Goal: Check status: Check status

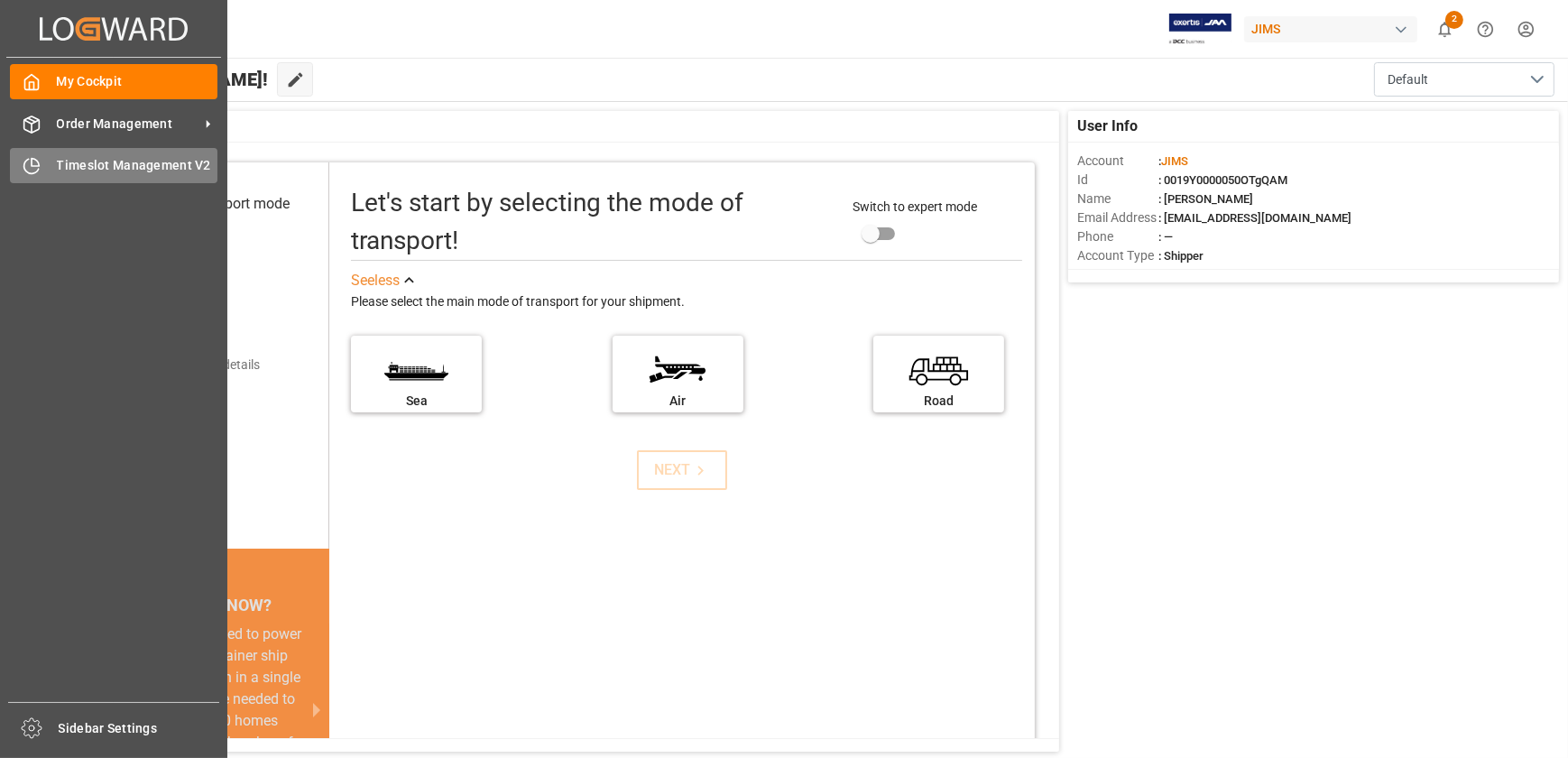
click at [47, 162] on div "Timeslot Management V2 Timeslot Management V2" at bounding box center [114, 166] width 207 height 35
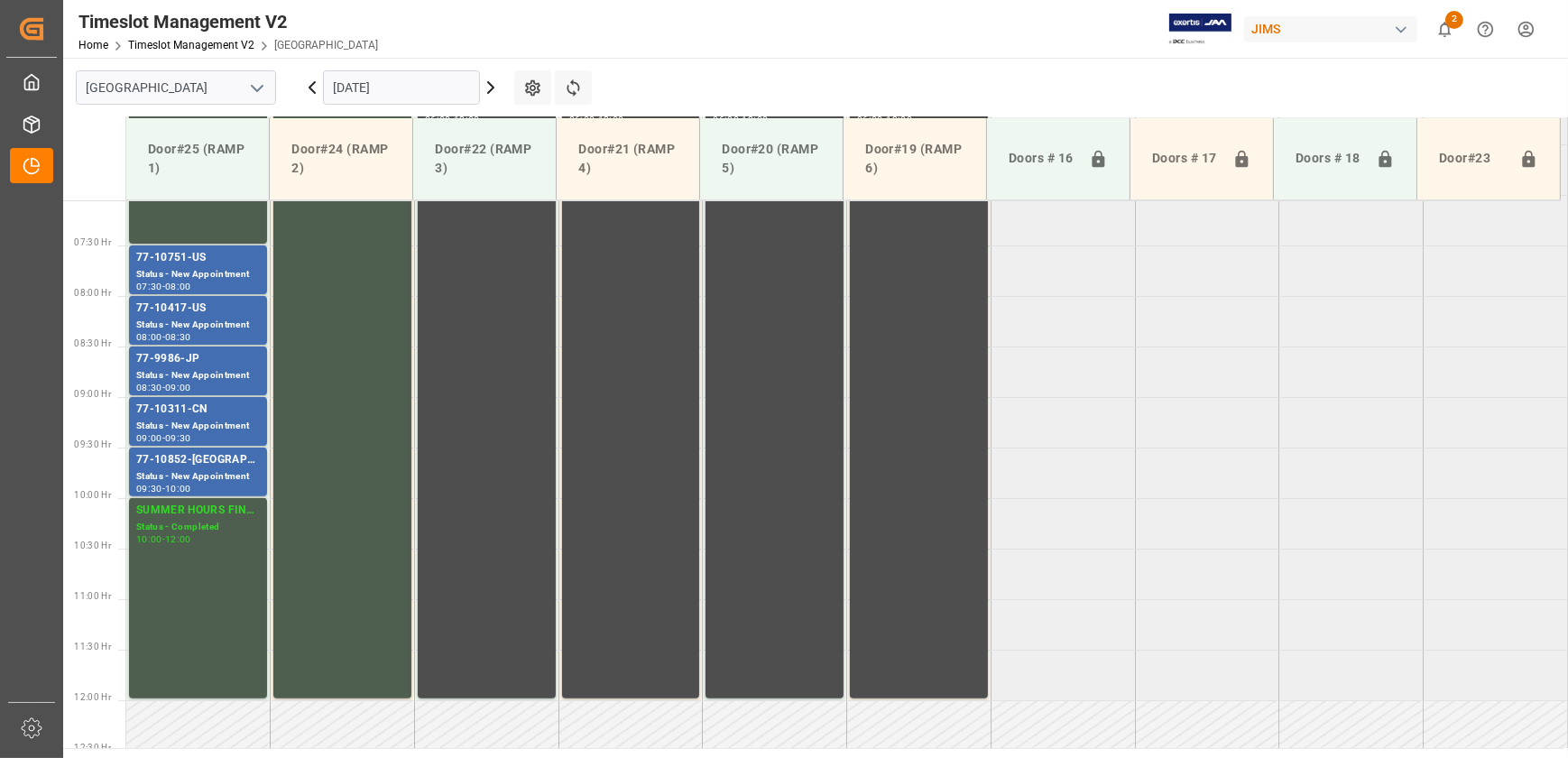
scroll to position [714, 0]
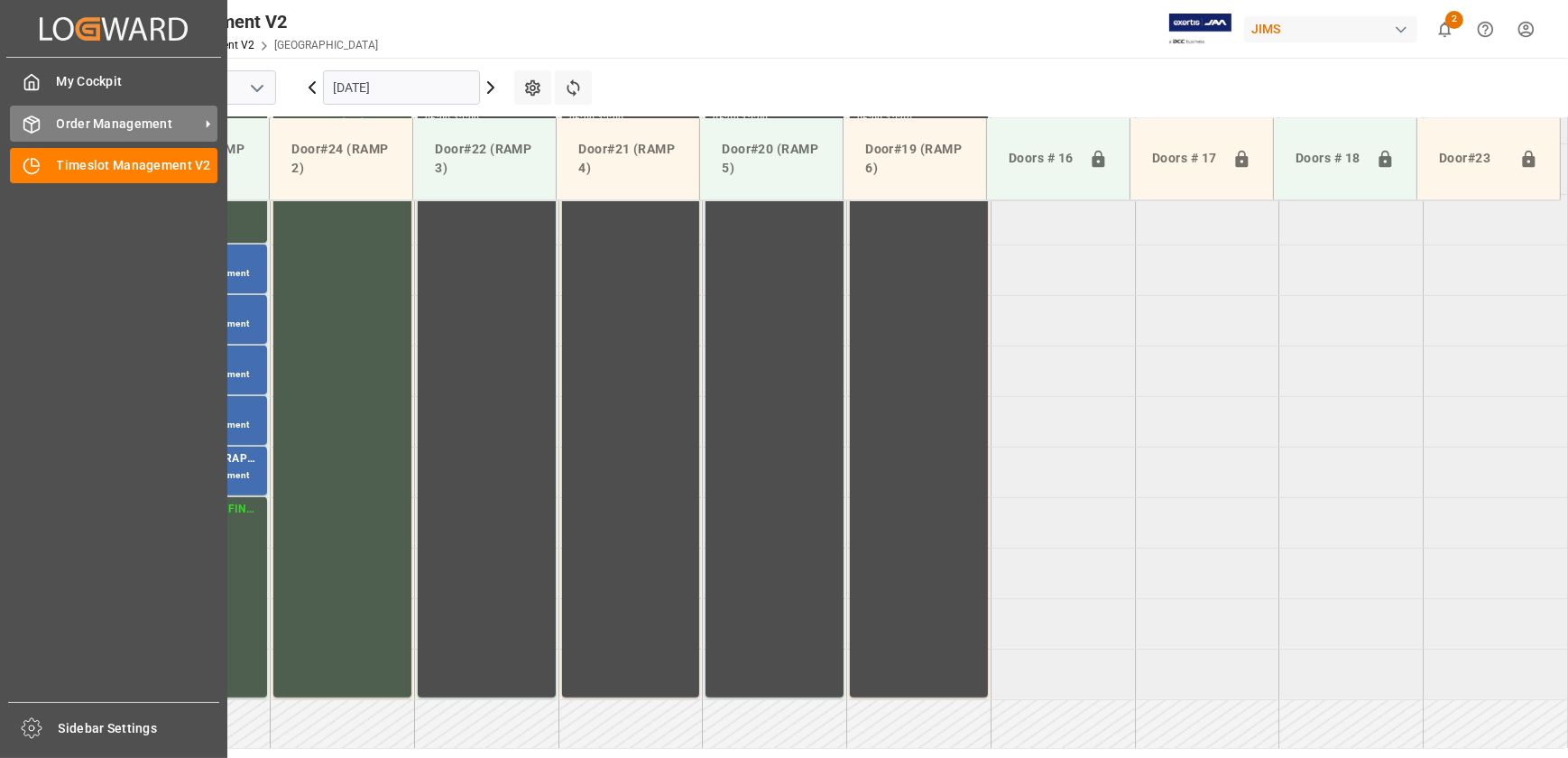
click at [62, 120] on span "Order Management" at bounding box center [128, 124] width 143 height 19
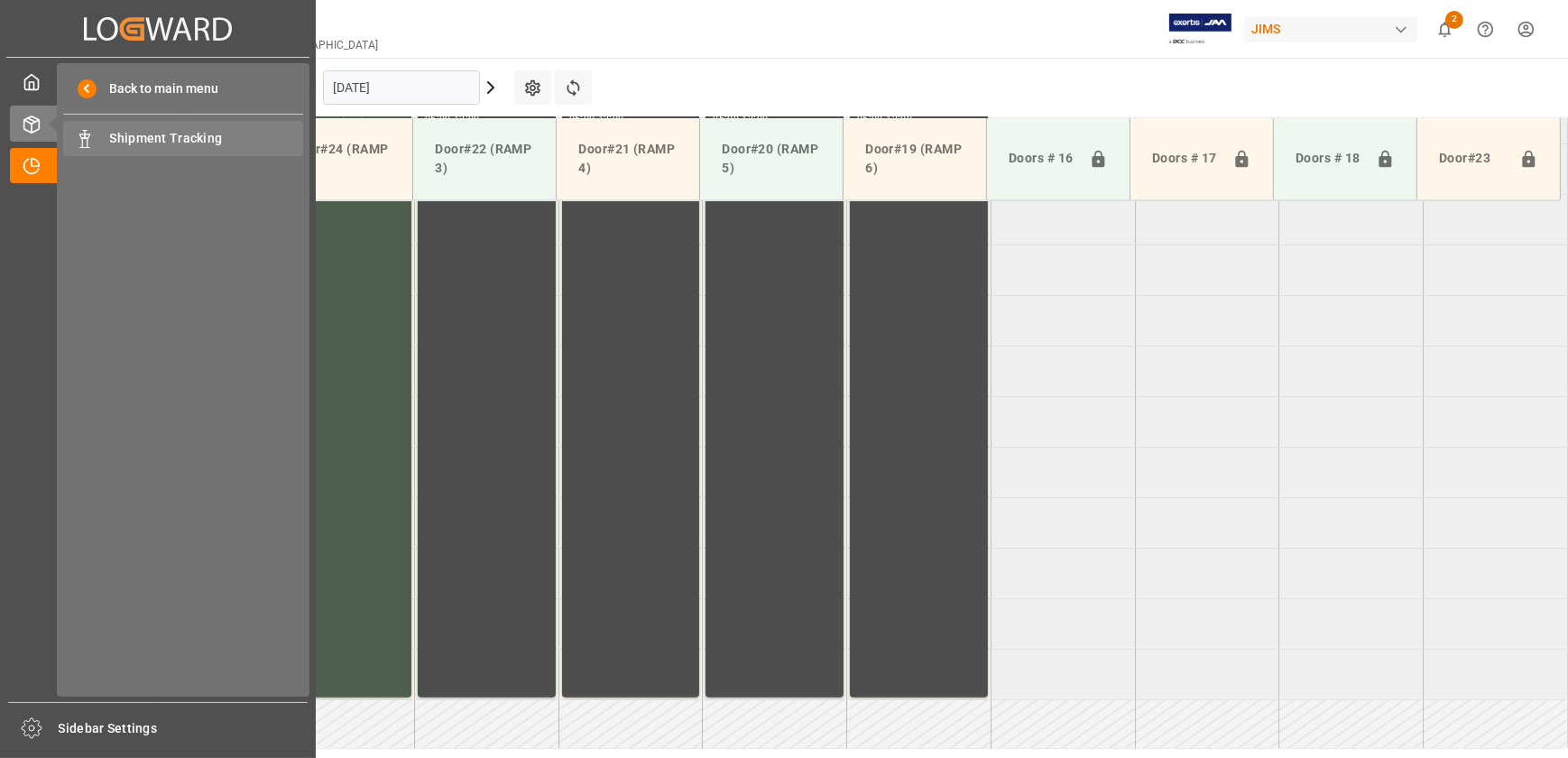
click at [160, 144] on span "Shipment Tracking" at bounding box center [206, 138] width 194 height 19
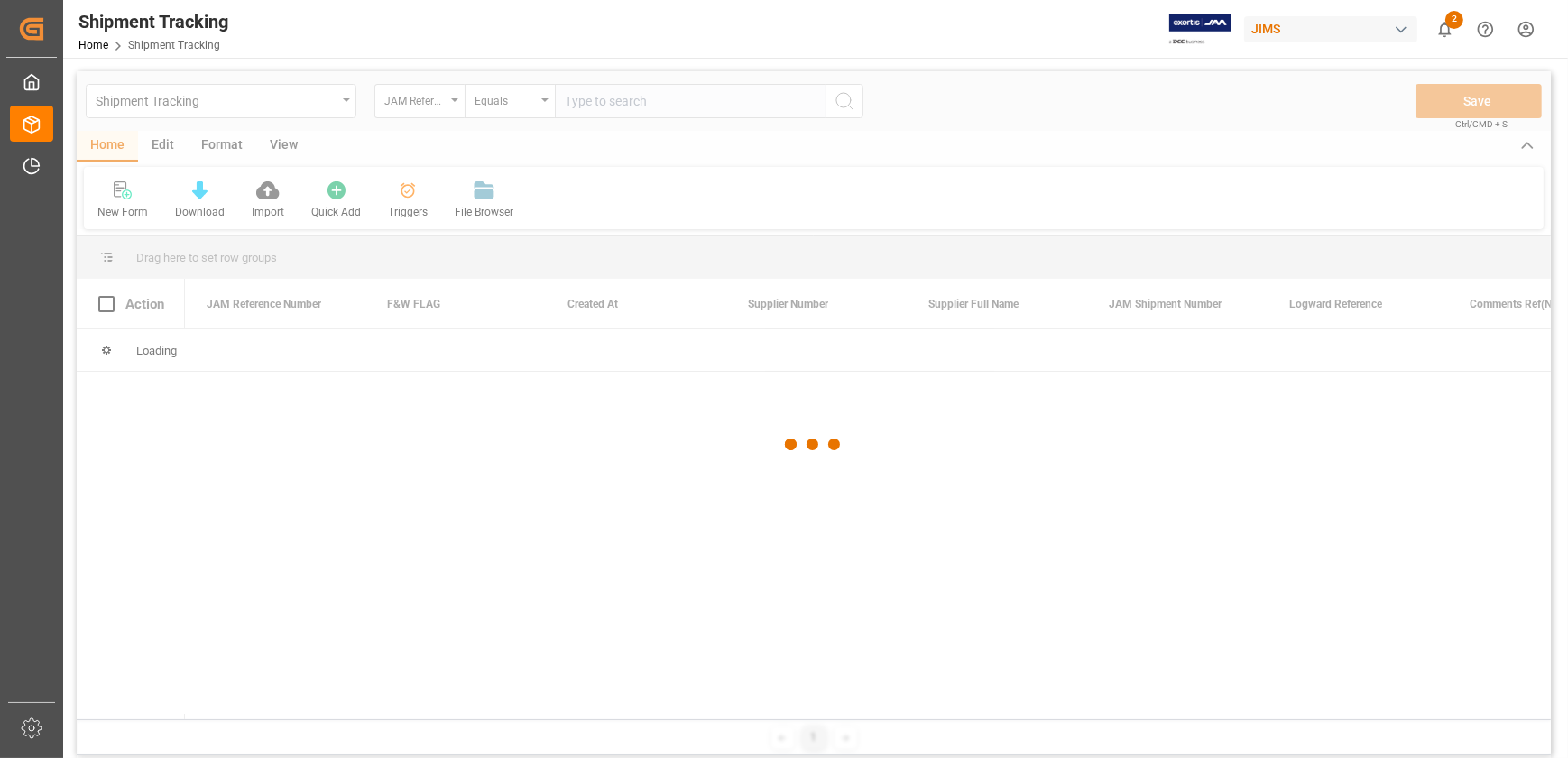
click at [640, 92] on div at bounding box center [813, 444] width 1474 height 747
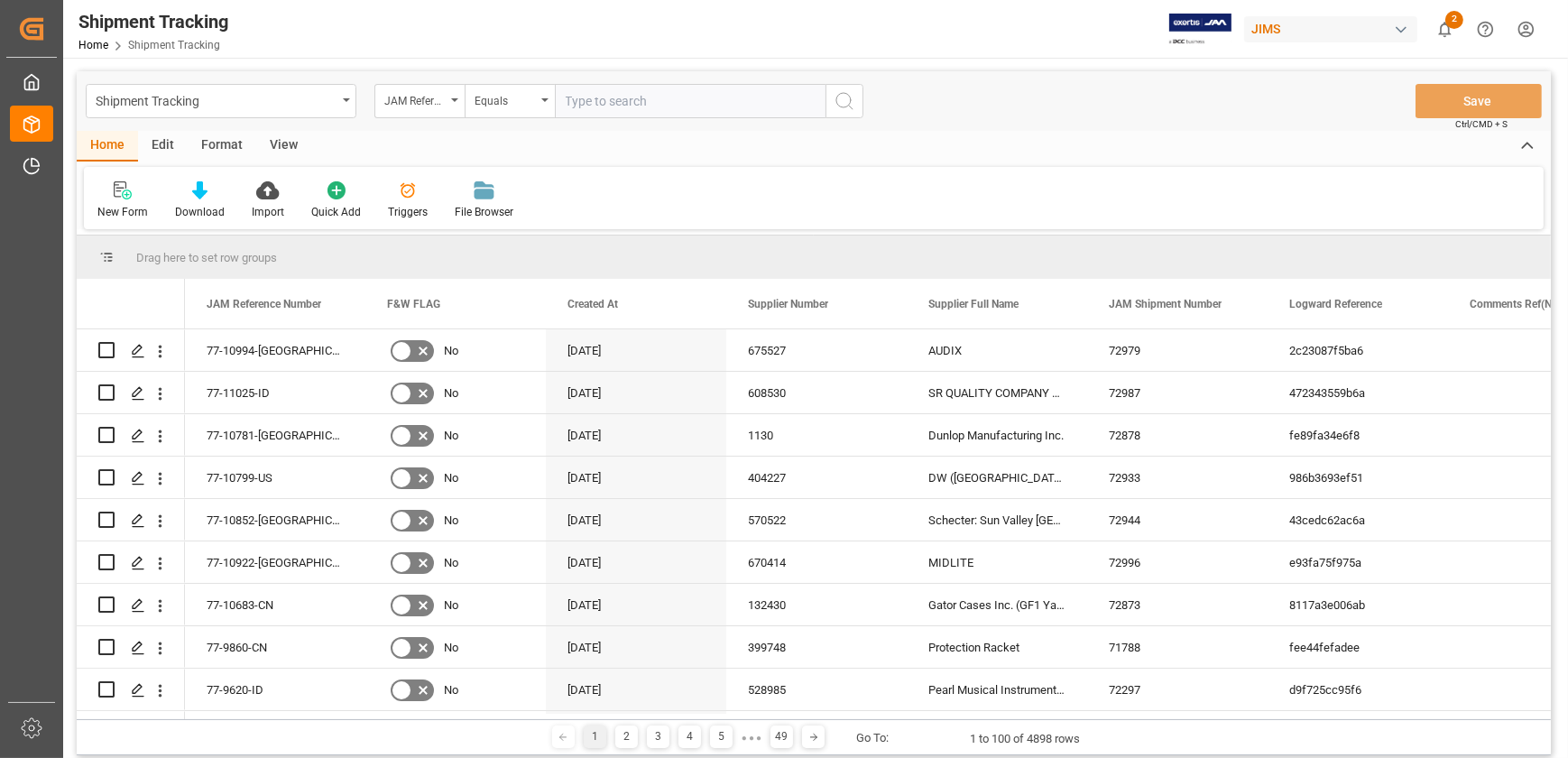
click at [639, 106] on input "text" at bounding box center [690, 101] width 271 height 35
type input "77-8440-[GEOGRAPHIC_DATA]"
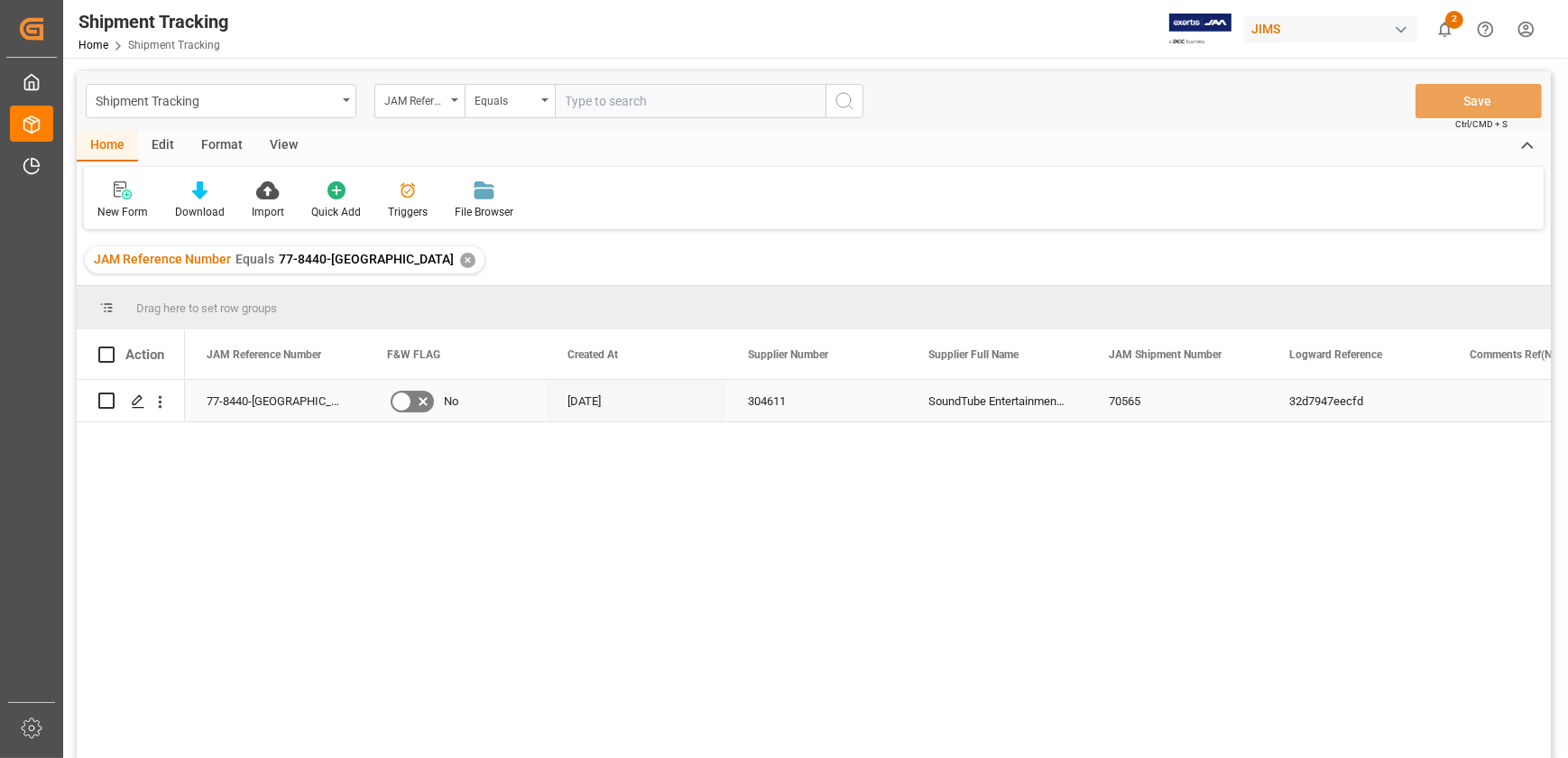
click at [252, 405] on div "77-8440-[GEOGRAPHIC_DATA]" at bounding box center [275, 401] width 180 height 42
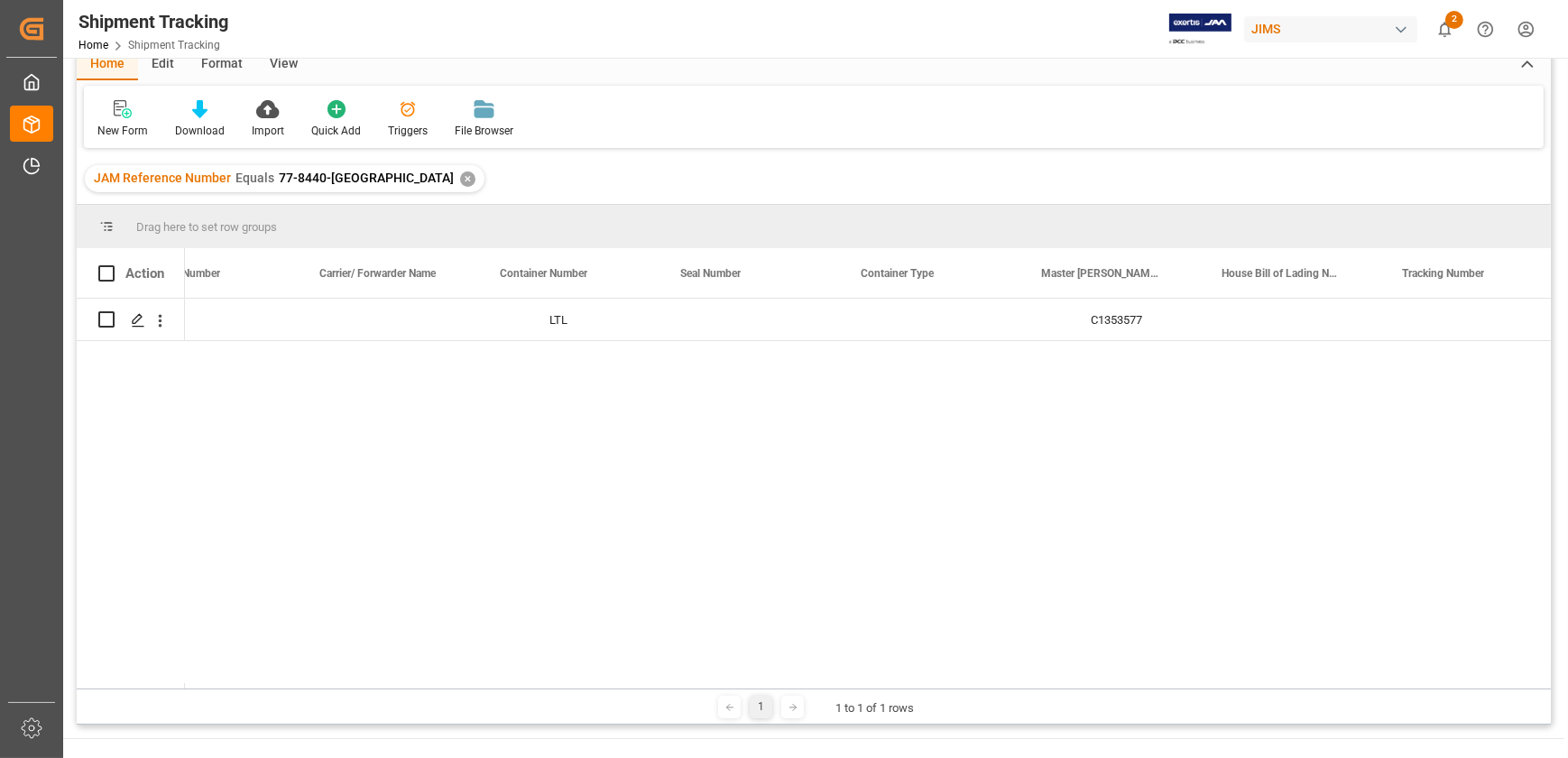
scroll to position [0, 1034]
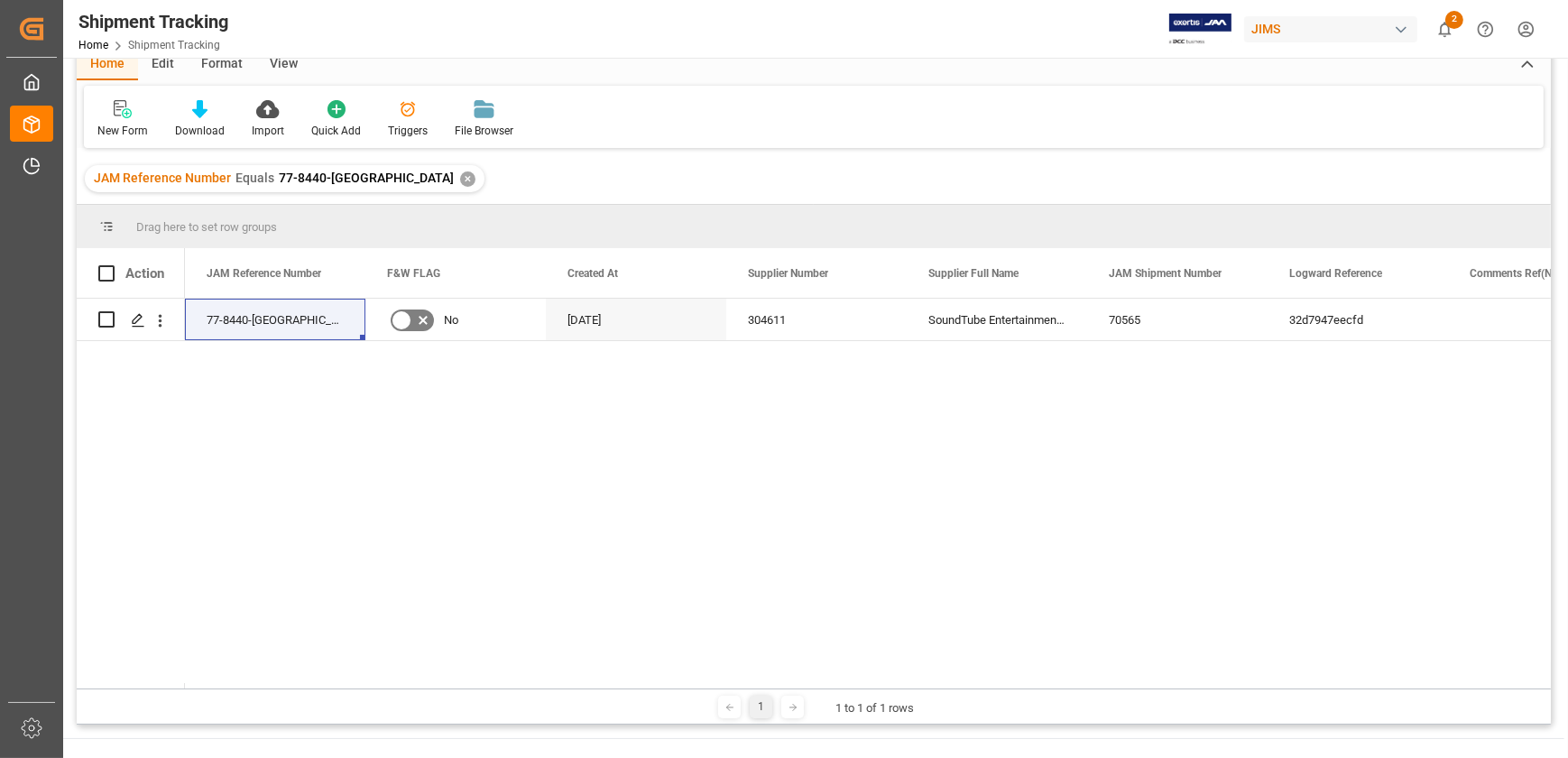
click at [555, 540] on div "77-8440-US 32d7947eecfd SoundTube Entertainment Inc. 70565 304611 No [DATE]" at bounding box center [868, 493] width 1366 height 390
click at [286, 325] on div "77-8440-[GEOGRAPHIC_DATA]" at bounding box center [275, 319] width 180 height 42
click at [235, 311] on div "77-8440-[GEOGRAPHIC_DATA]" at bounding box center [275, 319] width 180 height 42
click at [518, 272] on span at bounding box center [517, 274] width 16 height 16
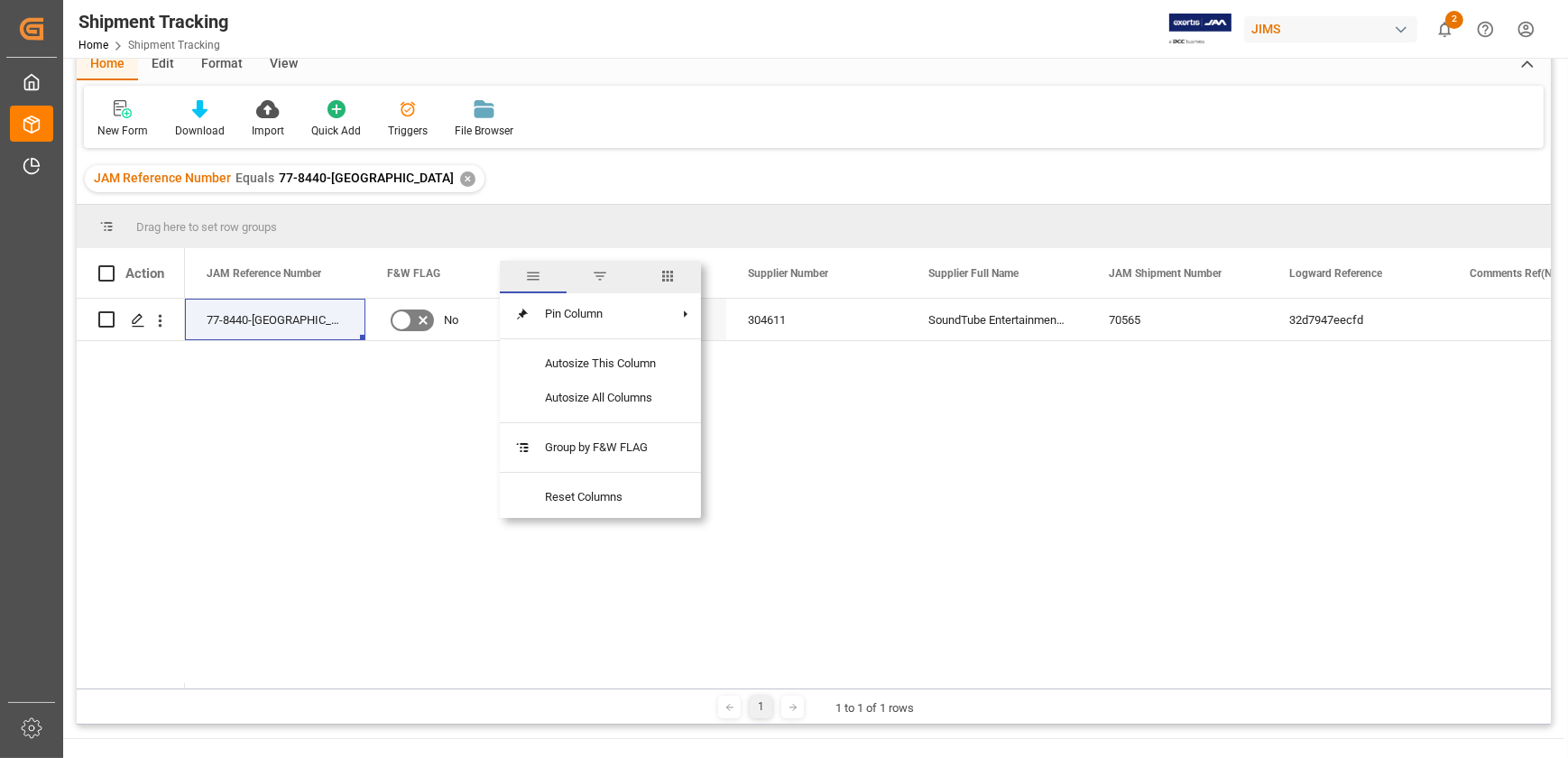
click at [676, 284] on span "columns" at bounding box center [667, 278] width 66 height 33
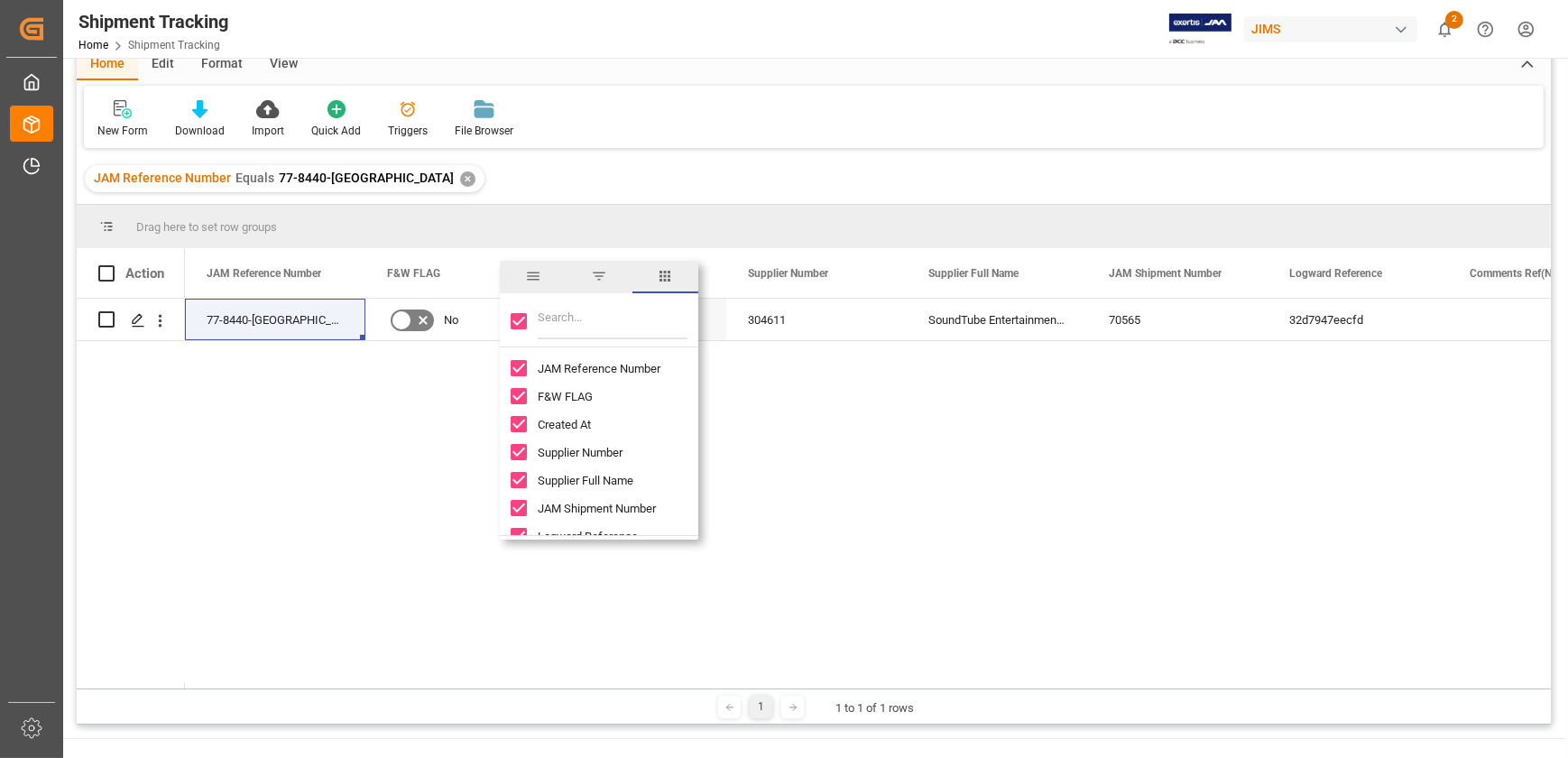
click at [574, 397] on span "F&W FLAG" at bounding box center [565, 397] width 55 height 14
checkbox input "false"
click at [872, 595] on div "77-8440-US 32d7947eecfd SoundTube Entertainment Inc. 70565 304611 [DATE] Receiv…" at bounding box center [868, 493] width 1366 height 390
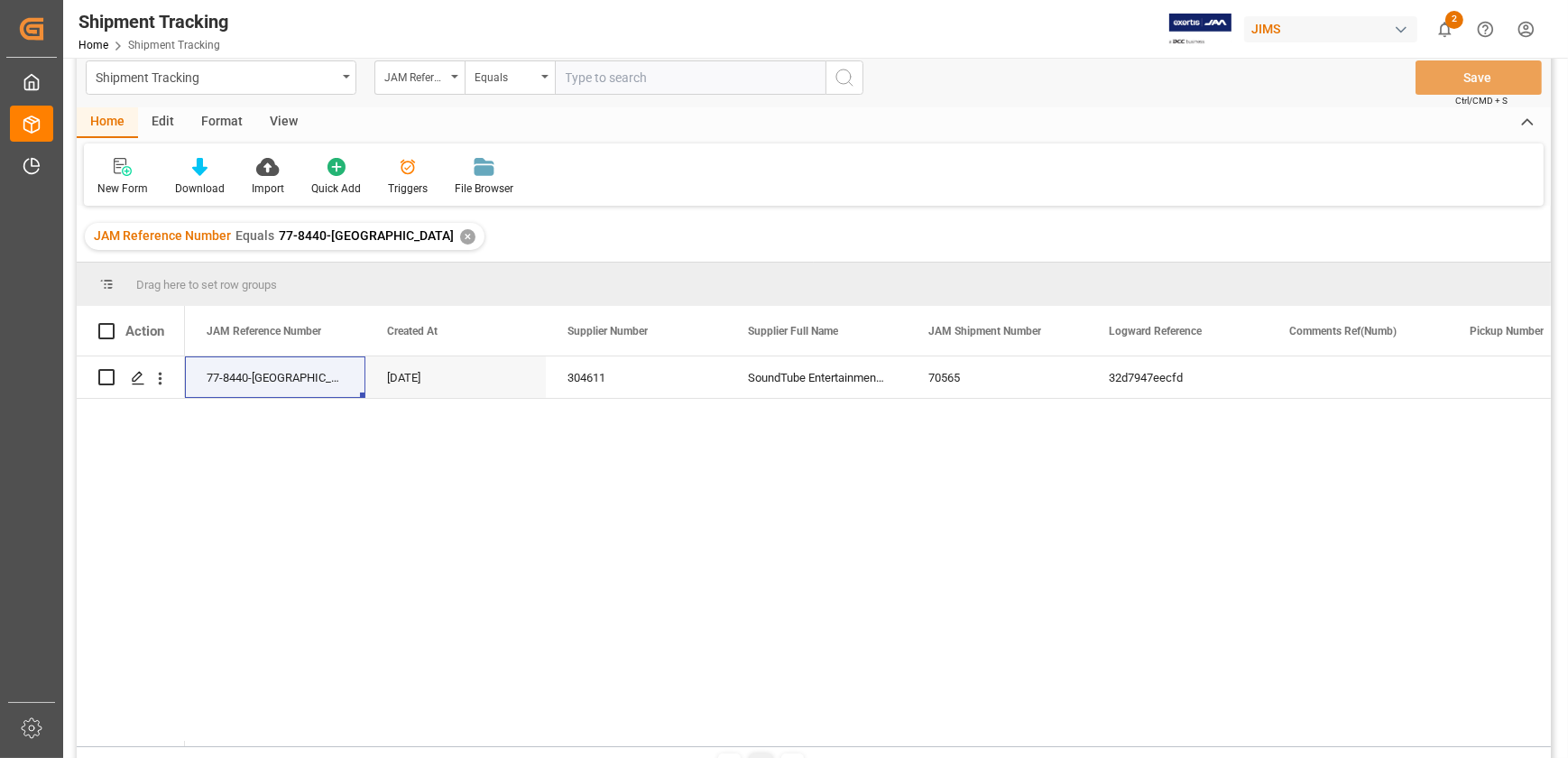
scroll to position [0, 0]
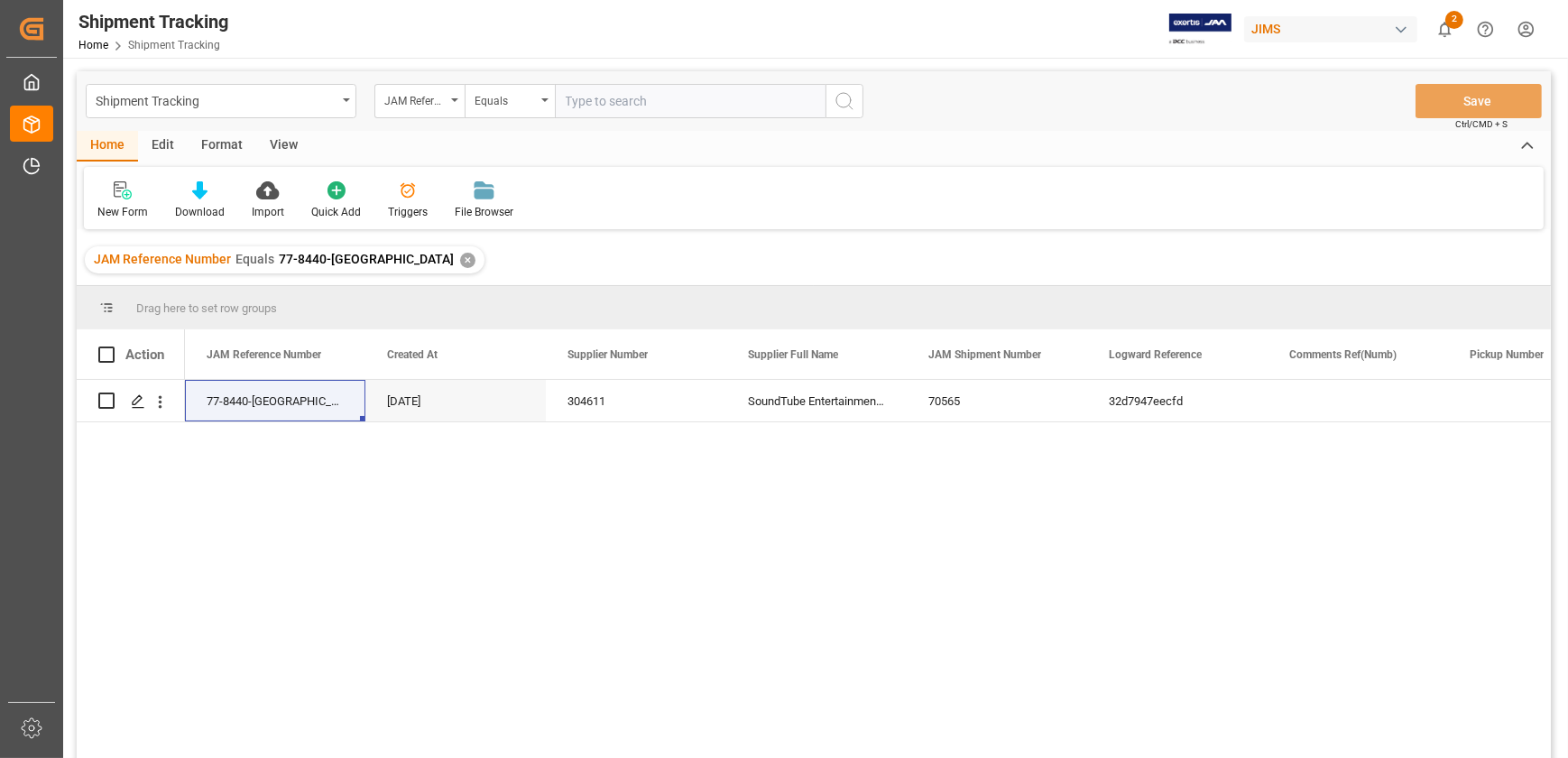
click at [587, 102] on input "text" at bounding box center [690, 101] width 271 height 35
type input "77-10850-[GEOGRAPHIC_DATA]"
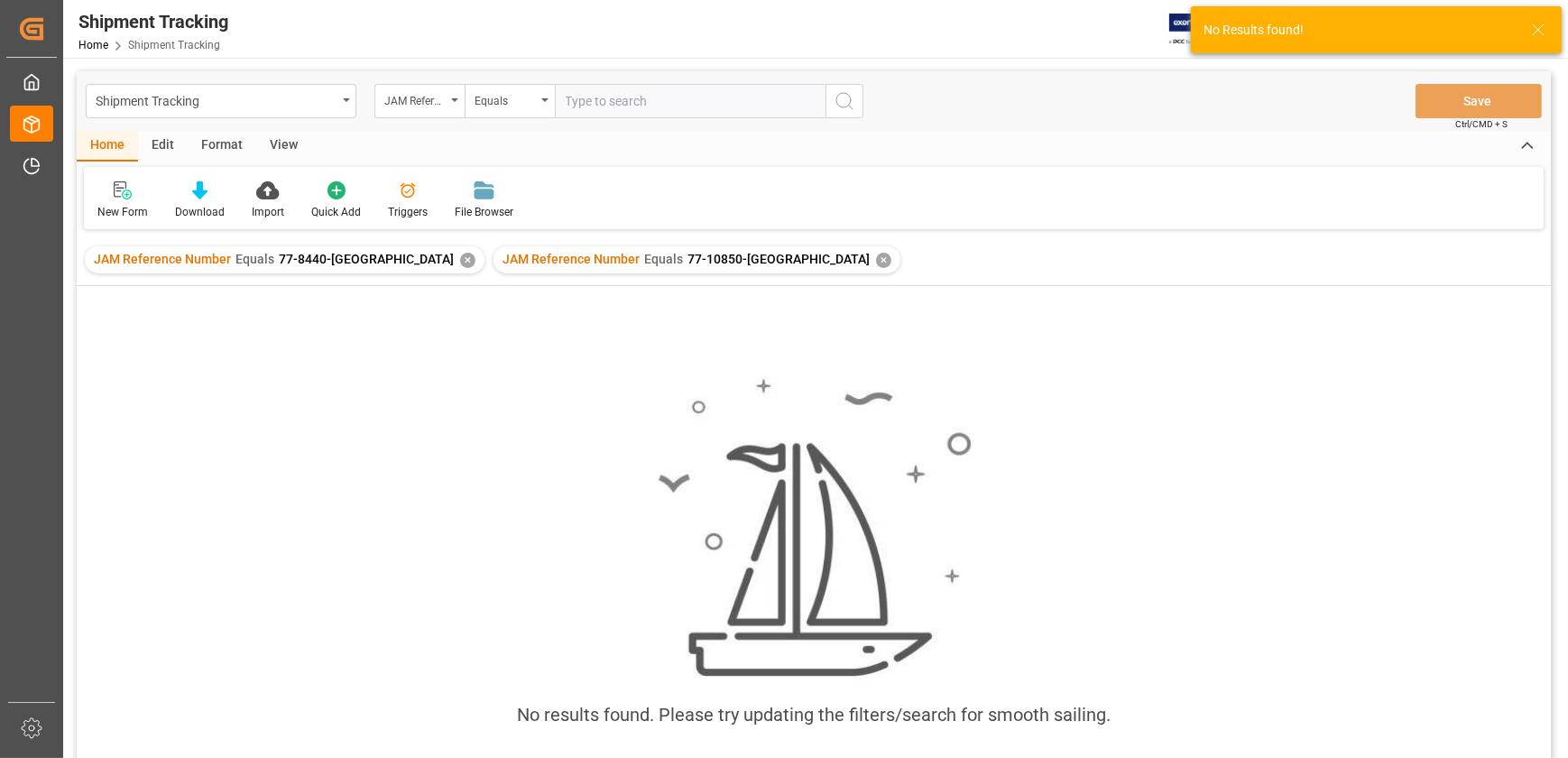
click at [621, 251] on div "JAM Reference Number Equals 77-10850-US" at bounding box center [687, 259] width 367 height 19
click at [688, 252] on span "77-10850-[GEOGRAPHIC_DATA]" at bounding box center [779, 259] width 182 height 15
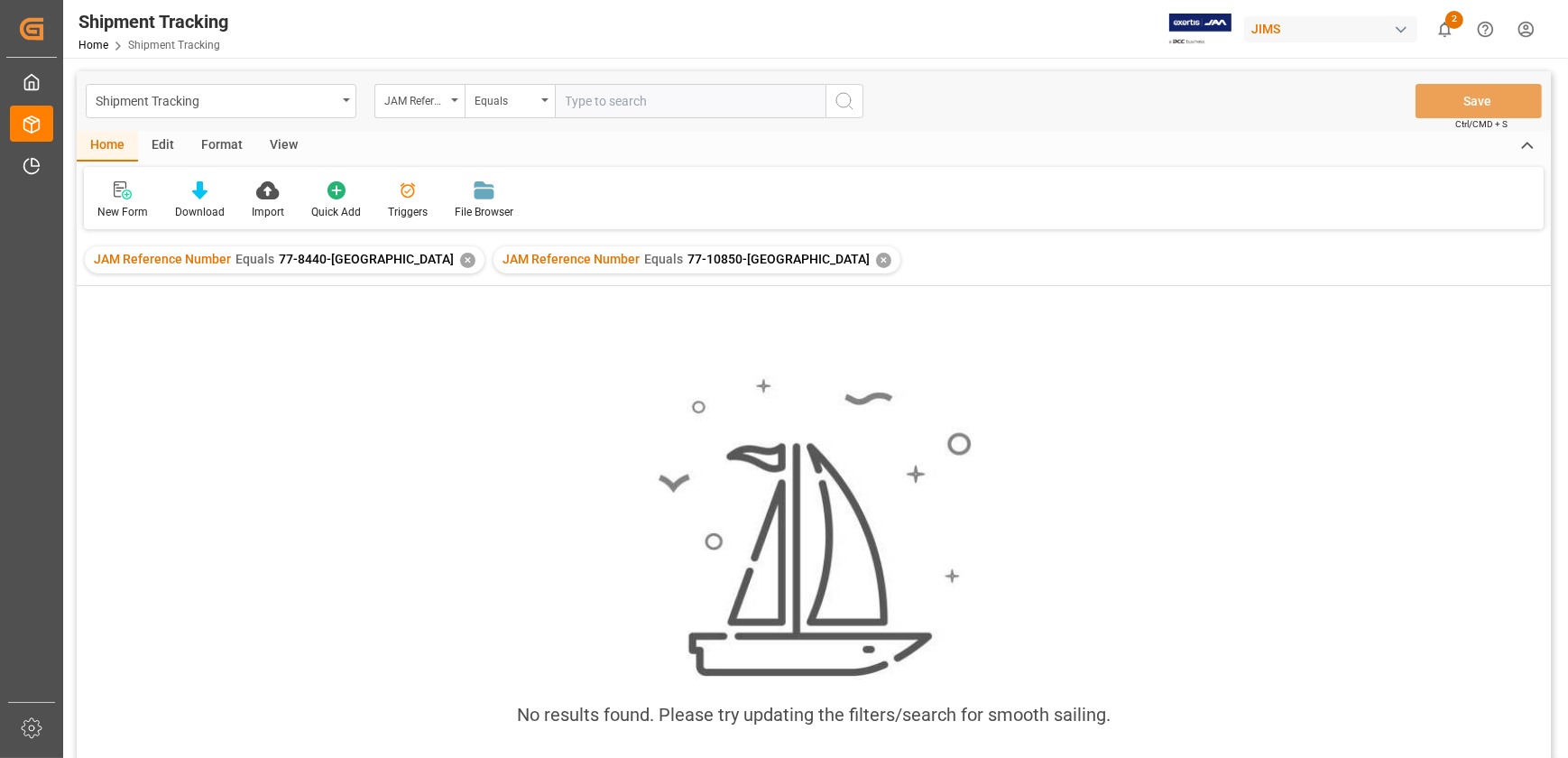
click at [914, 306] on div "No results found. Please try updating the filters/search for smooth sailing." at bounding box center [813, 546] width 1474 height 520
click at [460, 257] on div "✕" at bounding box center [467, 260] width 15 height 15
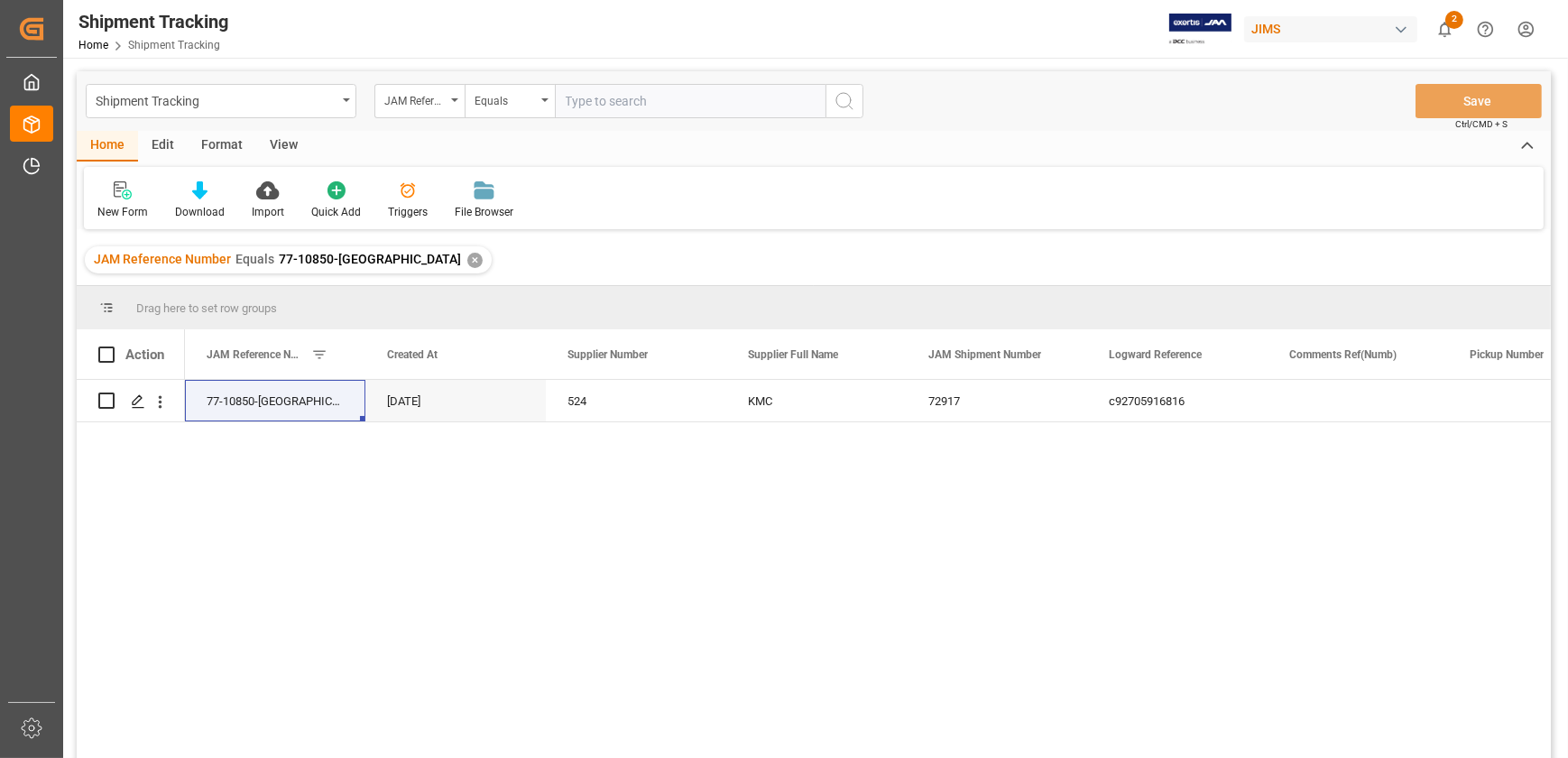
click at [367, 252] on div "JAM Reference Number Equals 77-10850-US ✕" at bounding box center [287, 260] width 407 height 27
click at [467, 255] on div "✕" at bounding box center [475, 260] width 15 height 15
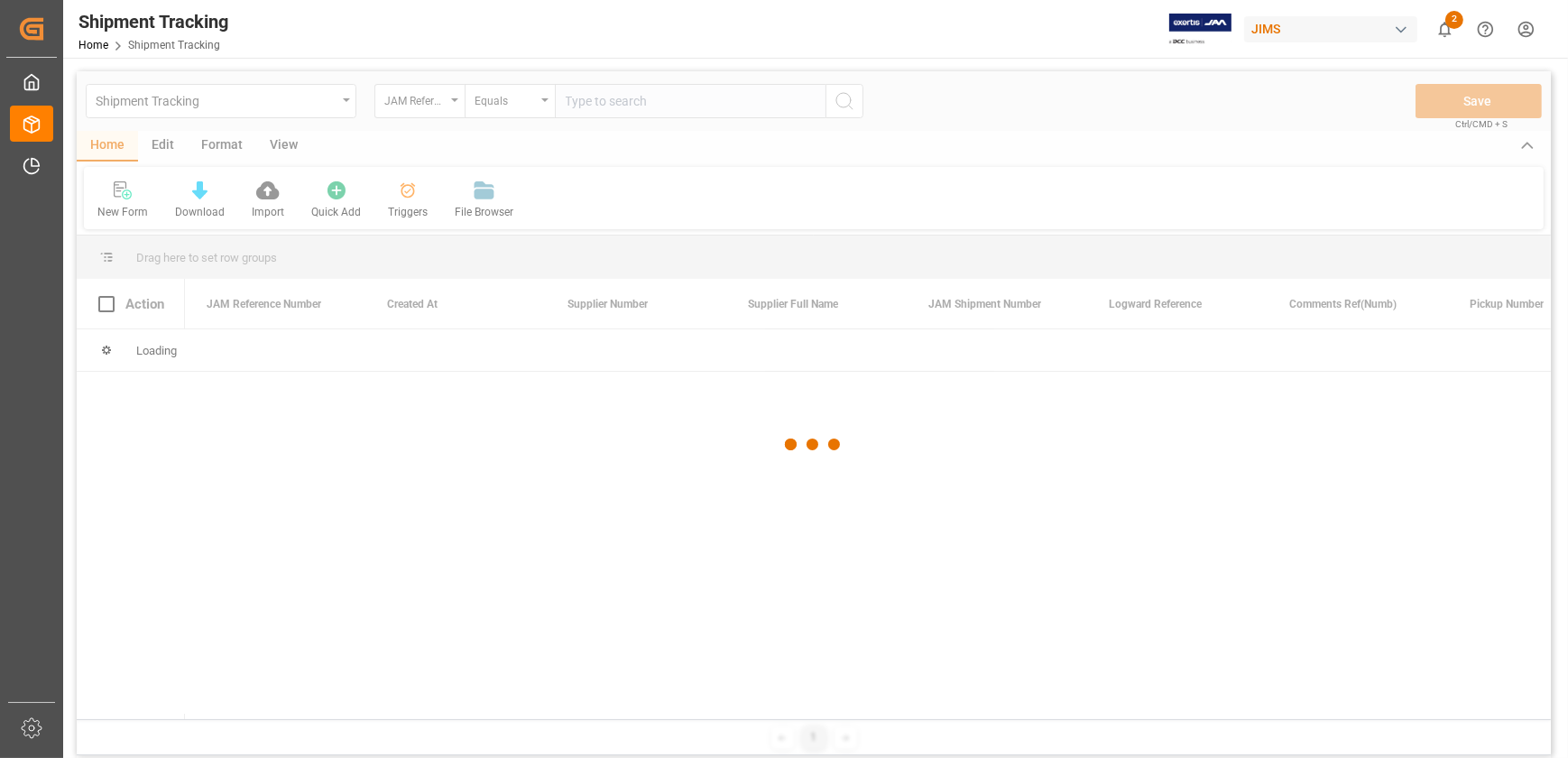
click at [644, 96] on div at bounding box center [813, 444] width 1474 height 747
click at [640, 106] on div at bounding box center [813, 444] width 1474 height 747
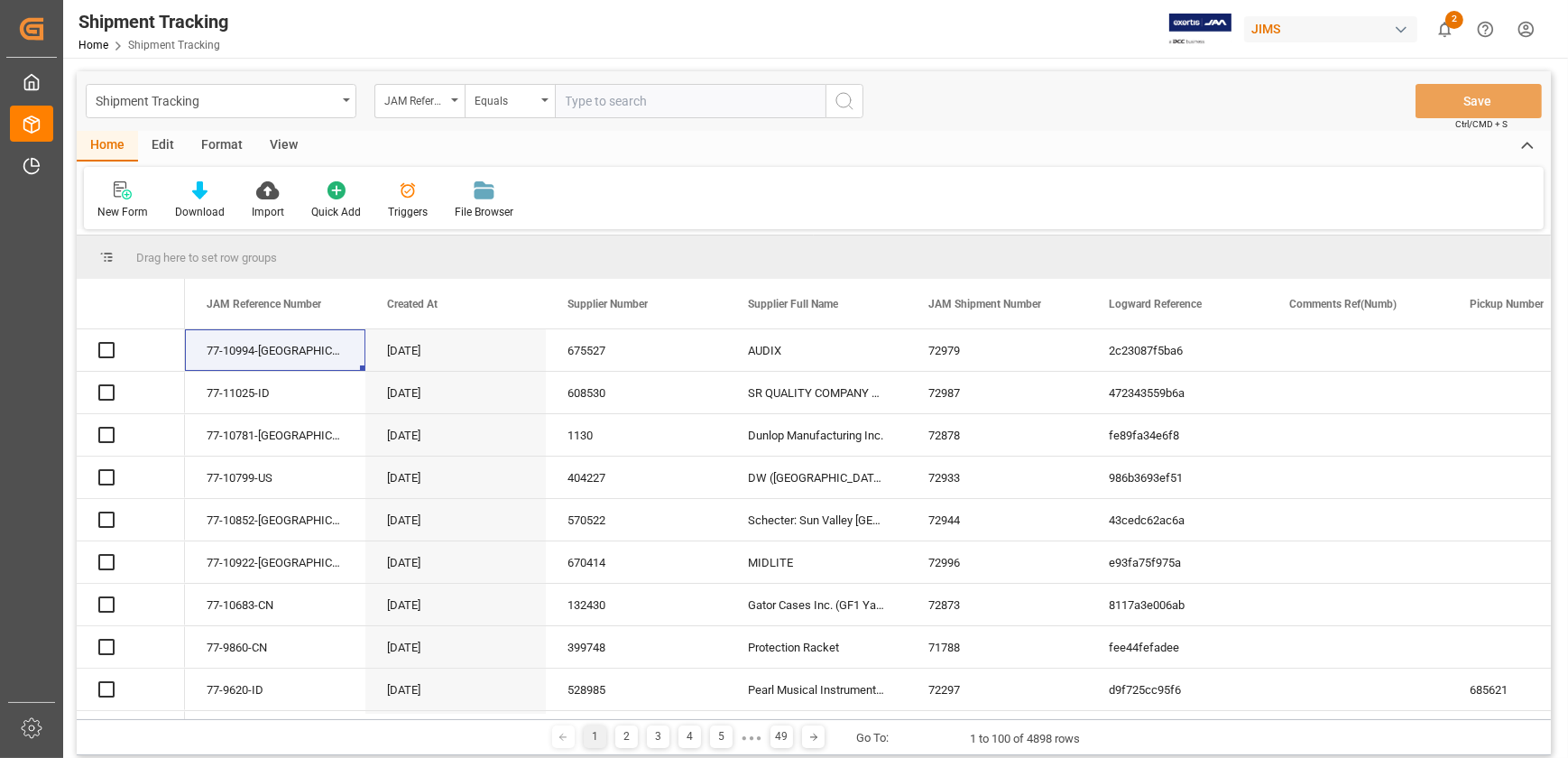
click at [640, 103] on input "text" at bounding box center [690, 101] width 271 height 35
click at [619, 96] on input "text" at bounding box center [690, 101] width 271 height 35
click at [758, 98] on input "text" at bounding box center [690, 101] width 271 height 35
type input "77-10850-[GEOGRAPHIC_DATA]"
click at [855, 99] on icon "search button" at bounding box center [845, 101] width 22 height 22
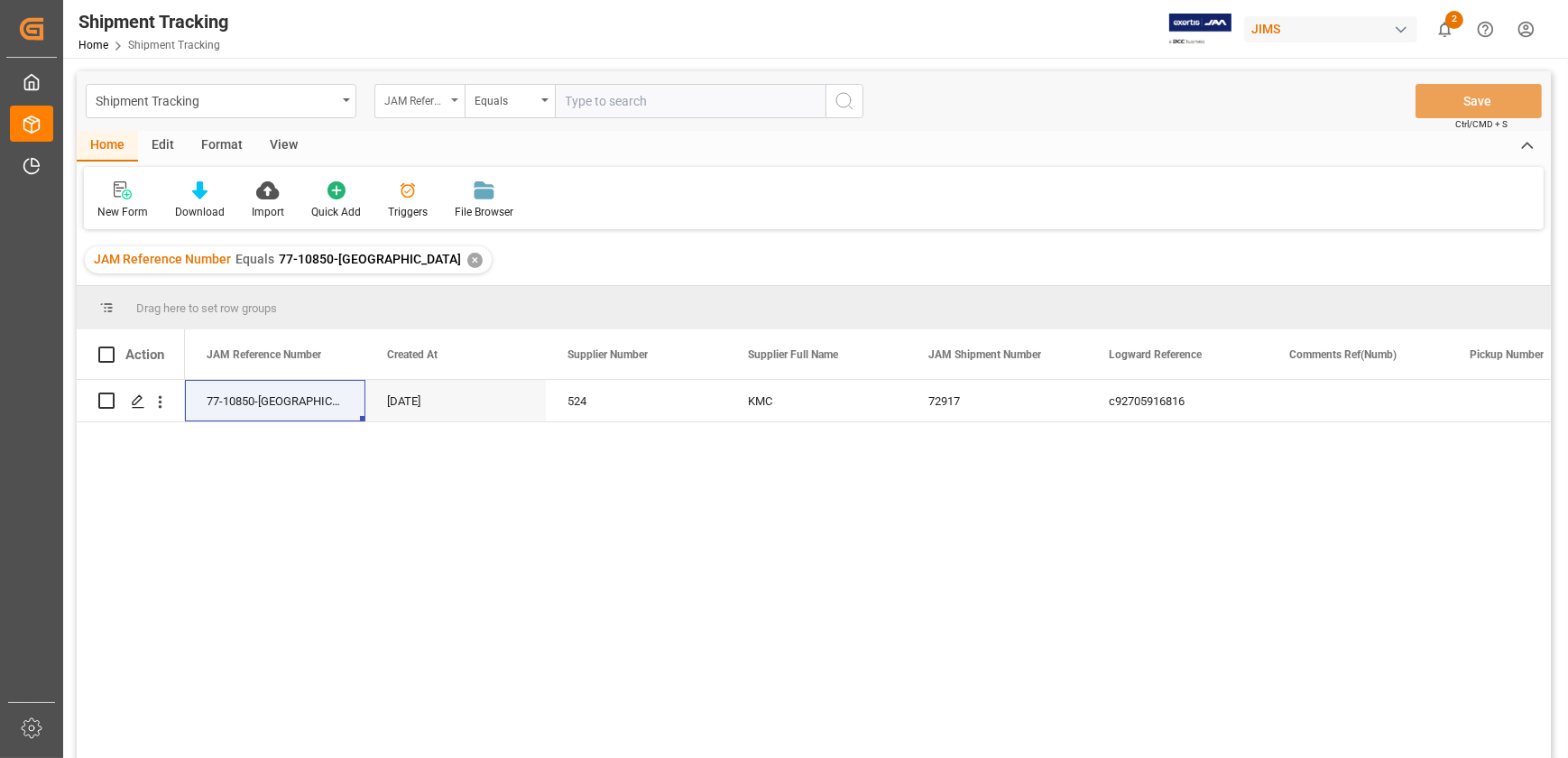
click at [433, 98] on div "JAM Reference Number" at bounding box center [415, 98] width 61 height 21
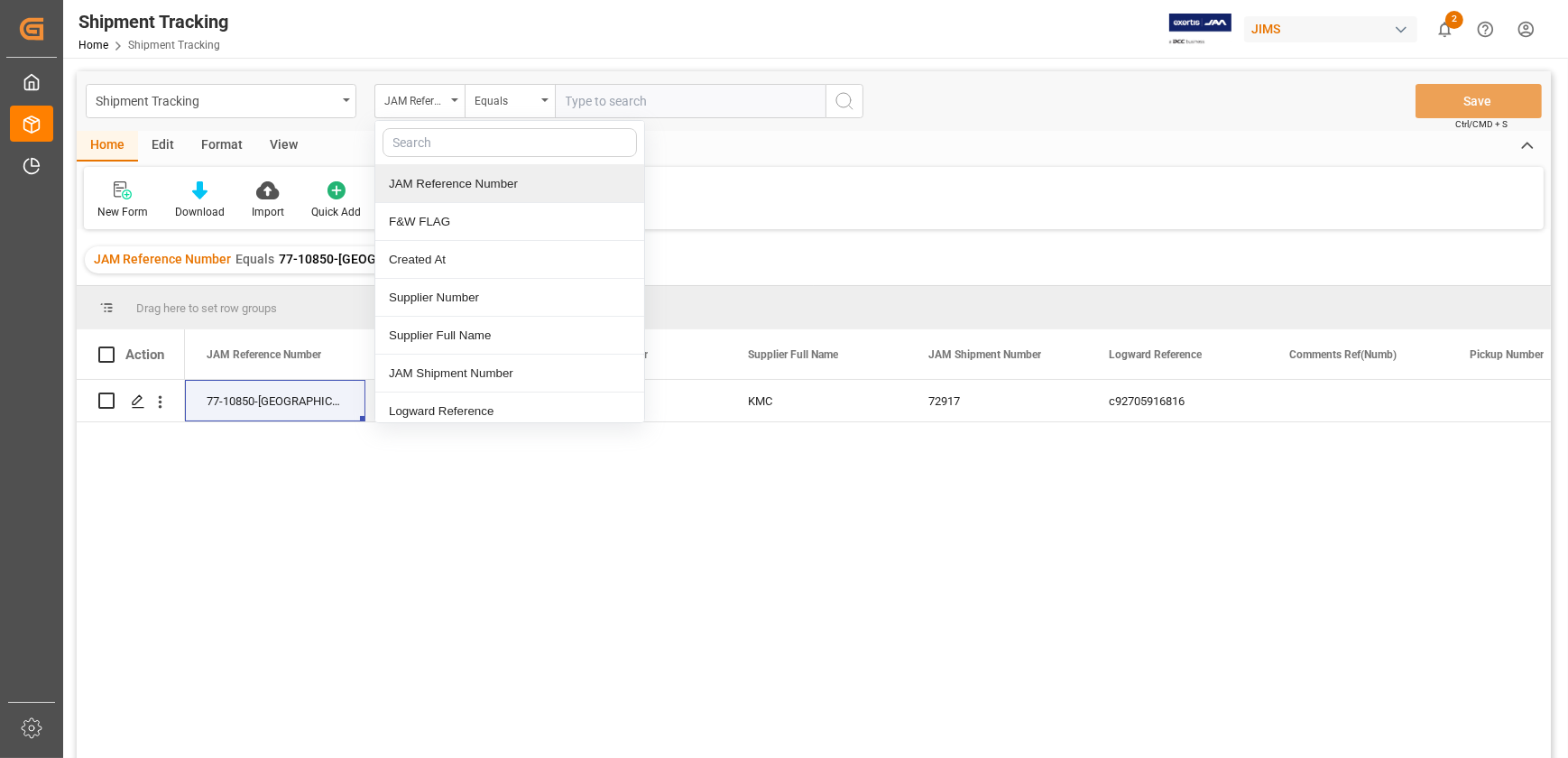
click at [482, 148] on input "text" at bounding box center [510, 143] width 255 height 29
type input "tra"
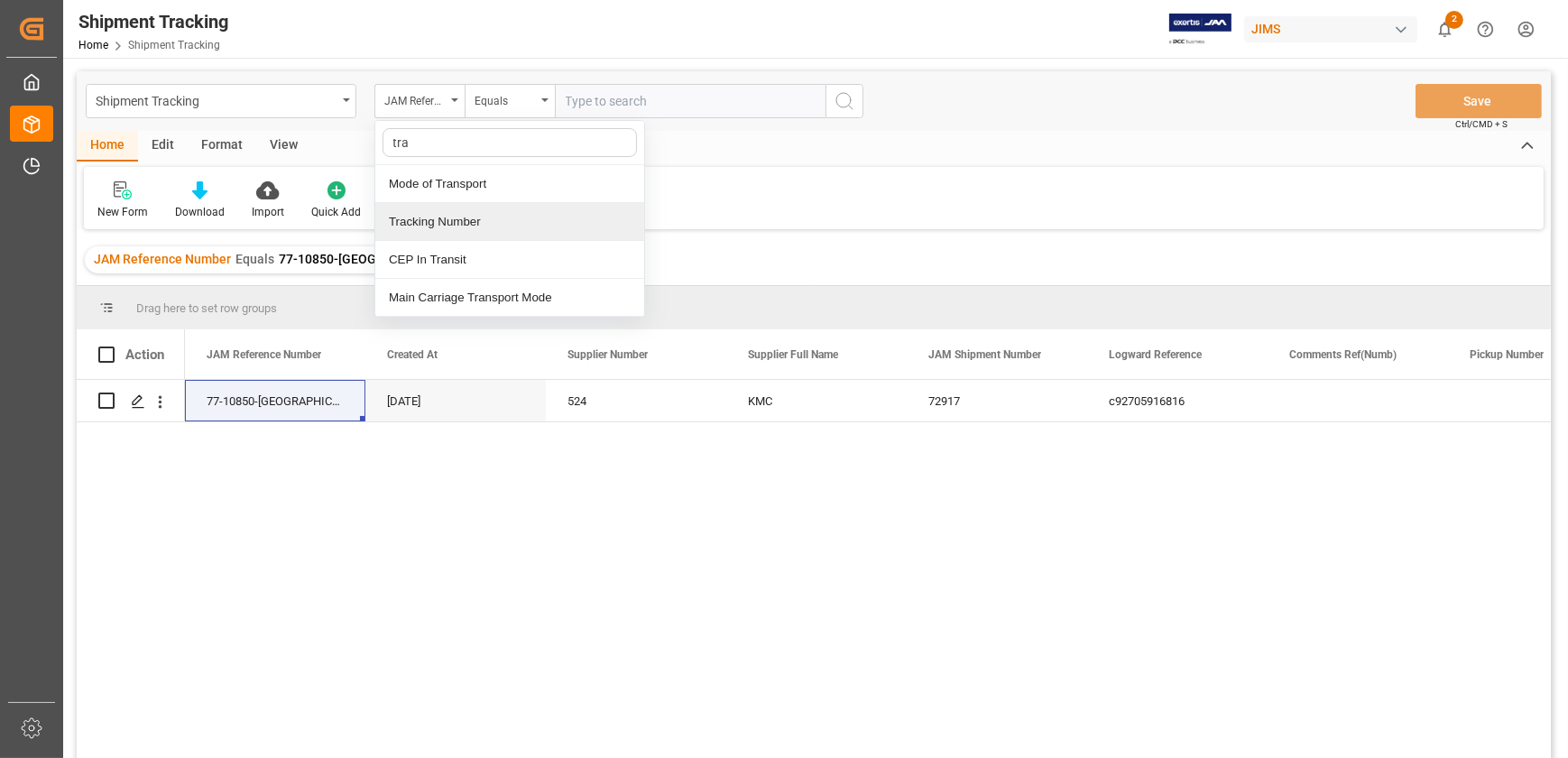
click at [532, 227] on div "Tracking Number" at bounding box center [510, 222] width 269 height 38
click at [609, 97] on input "text" at bounding box center [690, 101] width 271 height 35
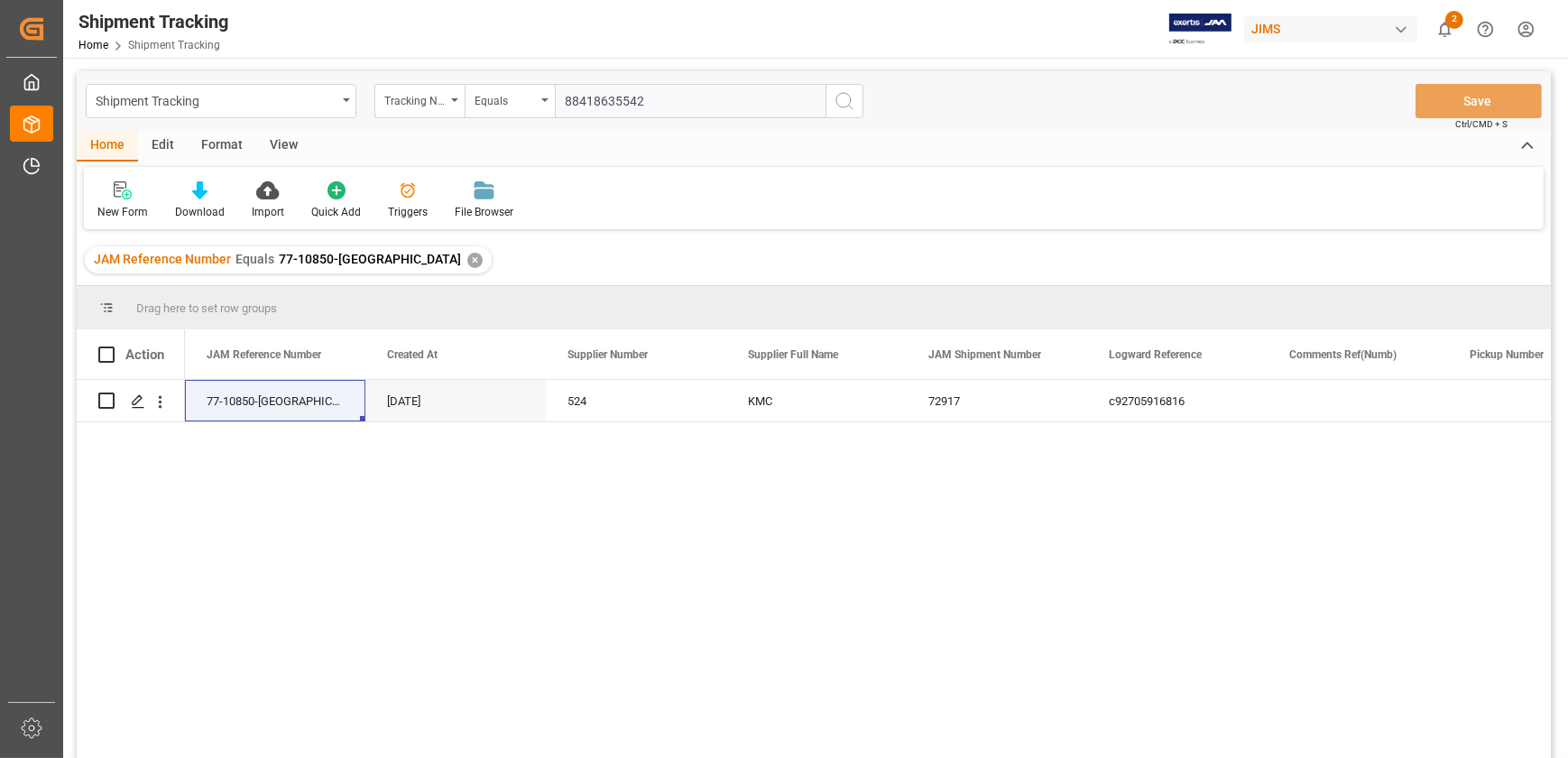
type input "884186355420"
click at [675, 99] on input "884186355420" at bounding box center [690, 101] width 271 height 35
click at [467, 258] on div "✕" at bounding box center [475, 260] width 15 height 15
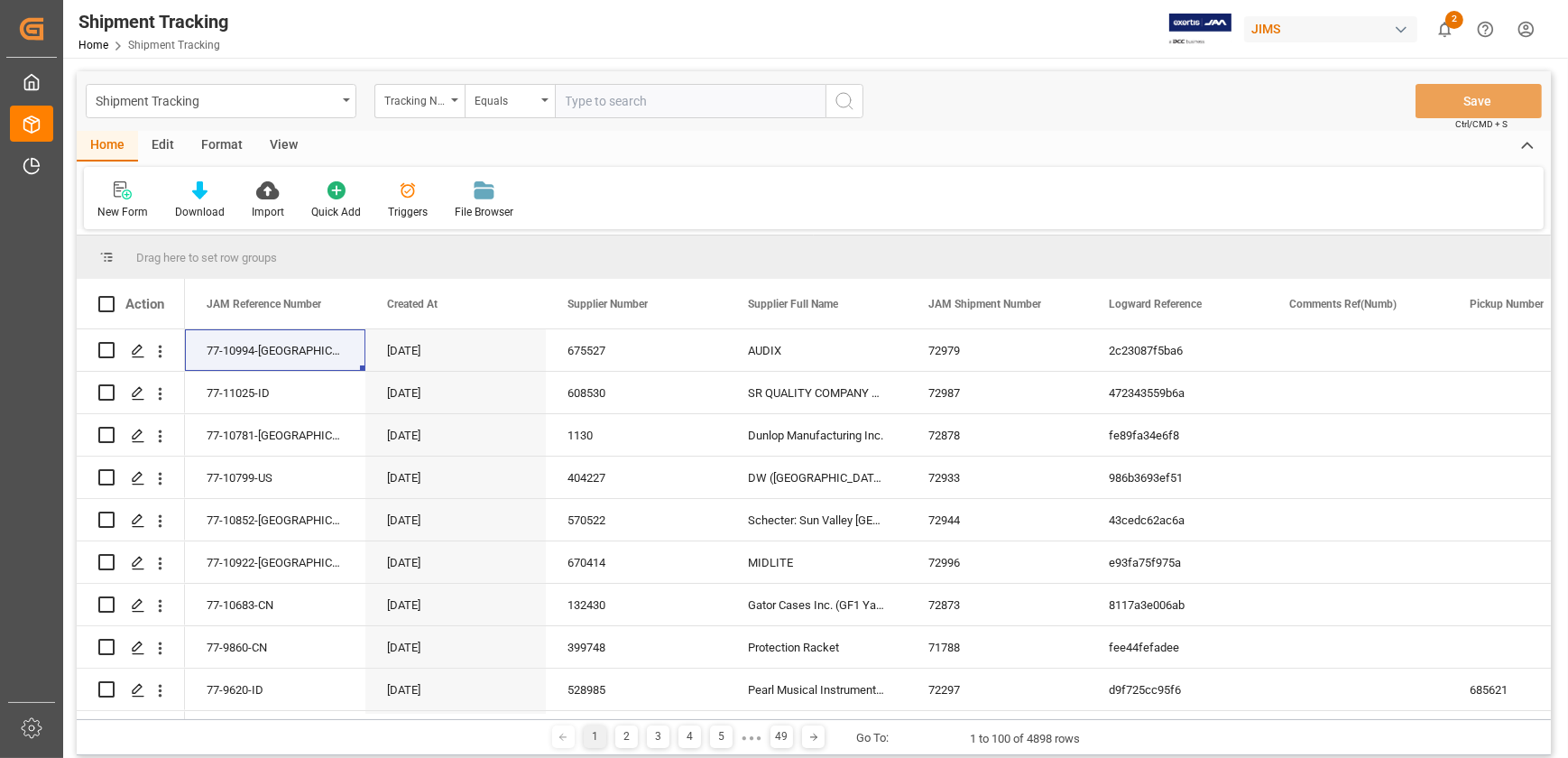
click at [647, 110] on input "text" at bounding box center [690, 101] width 271 height 35
paste input "884186355420"
type input "884186355420"
click at [846, 105] on icon "search button" at bounding box center [845, 101] width 22 height 22
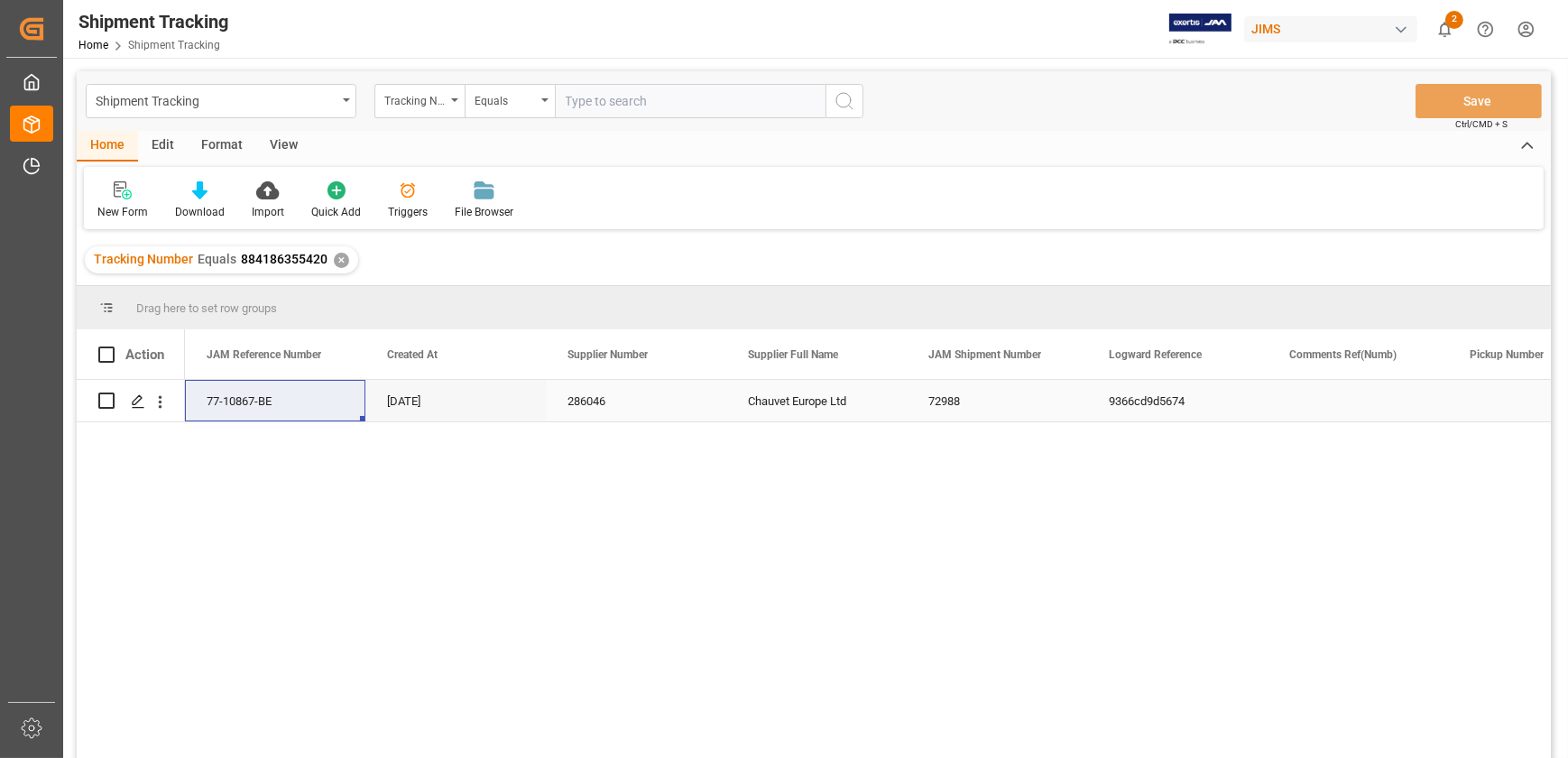
click at [262, 390] on div "77-10867-BE" at bounding box center [275, 401] width 180 height 42
click at [327, 409] on div "77-10867-BE" at bounding box center [275, 401] width 180 height 42
click at [427, 106] on div "Tracking Number" at bounding box center [415, 98] width 61 height 21
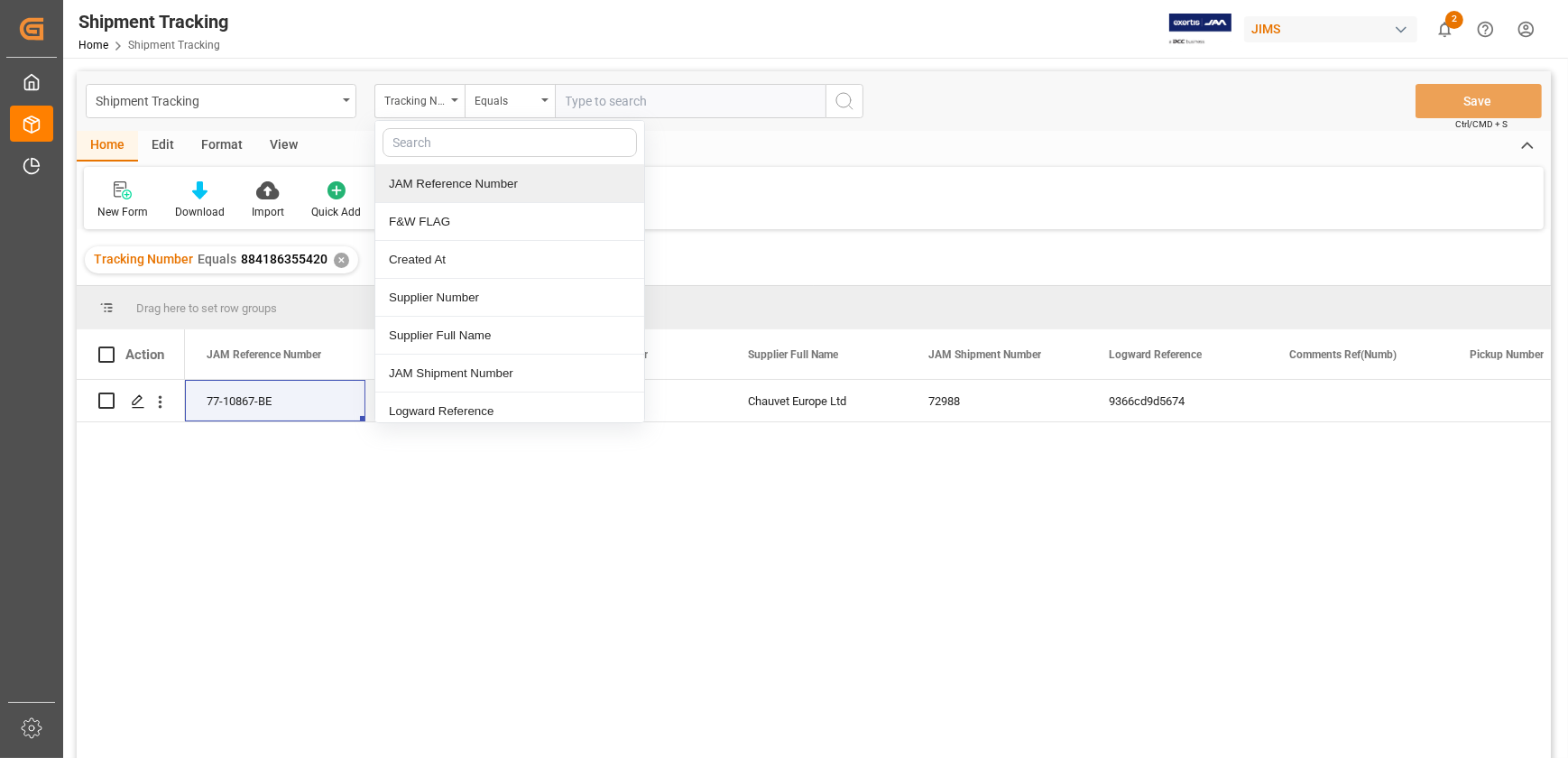
click at [436, 177] on div "JAM Reference Number" at bounding box center [510, 185] width 269 height 38
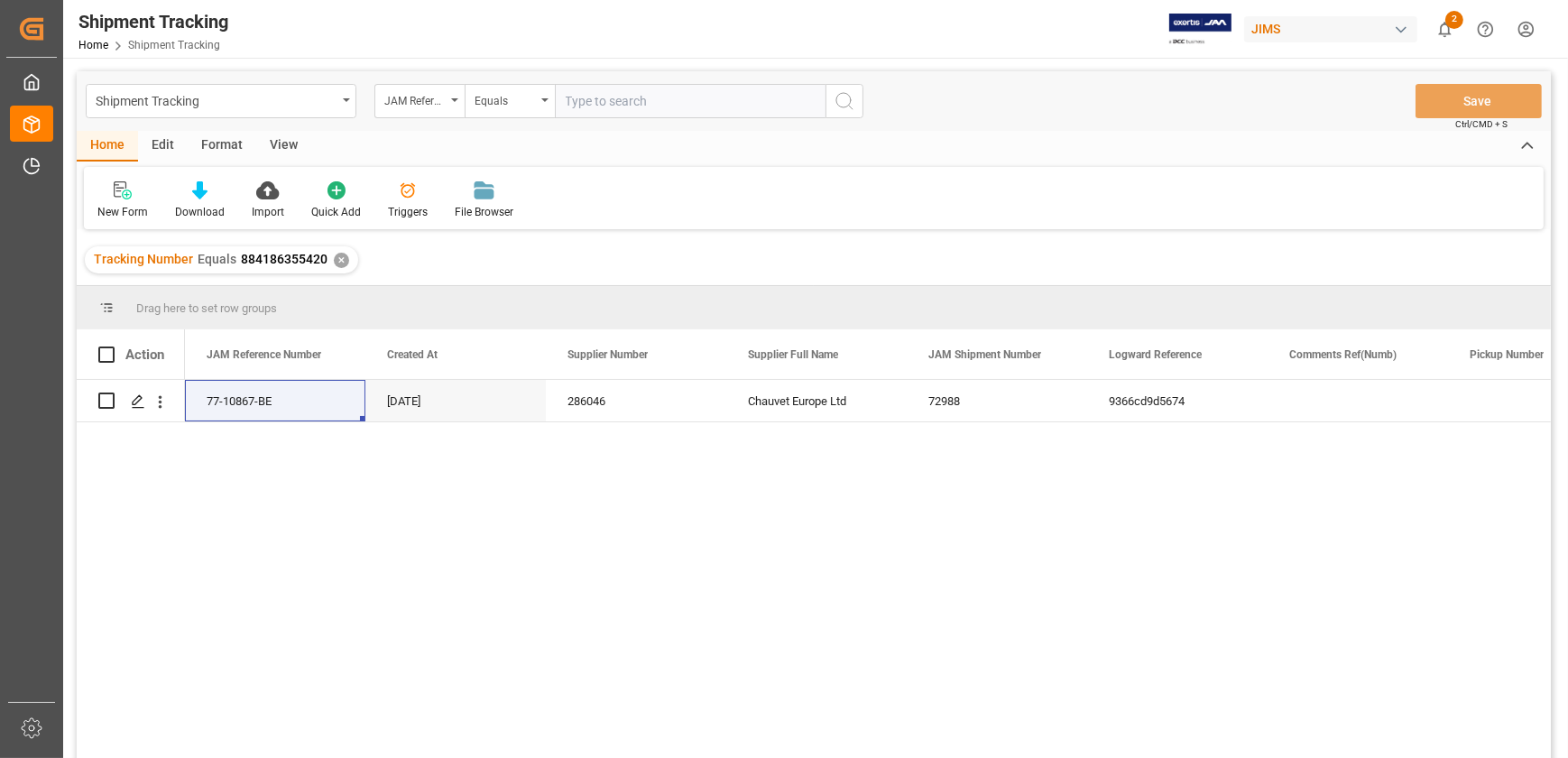
click at [650, 96] on input "text" at bounding box center [690, 101] width 271 height 35
click at [818, 106] on input "77-10641-US" at bounding box center [690, 101] width 271 height 35
type input "77-10641-US"
click at [839, 100] on icon "search button" at bounding box center [845, 101] width 22 height 22
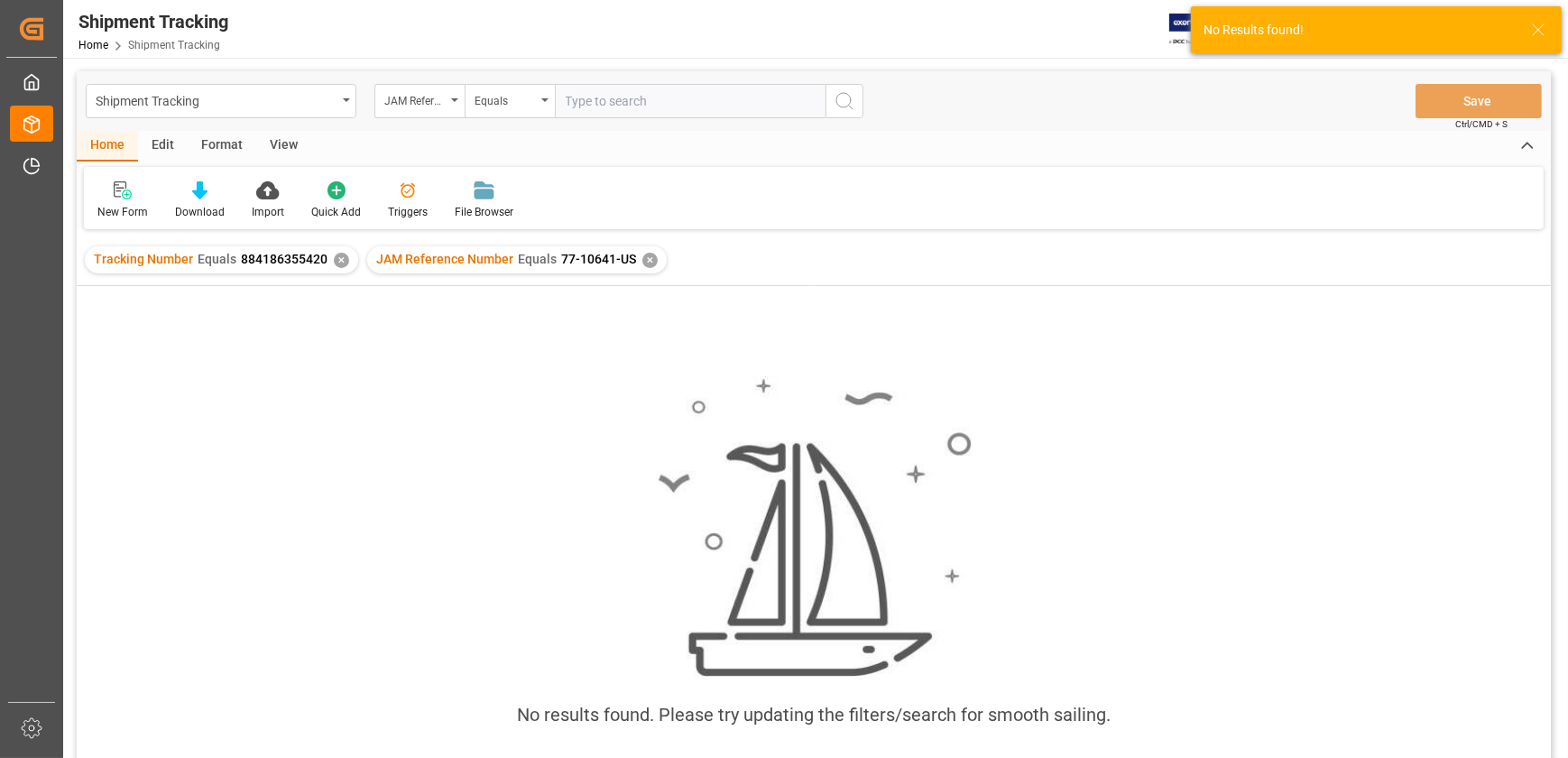
click at [335, 259] on div "✕" at bounding box center [341, 260] width 15 height 15
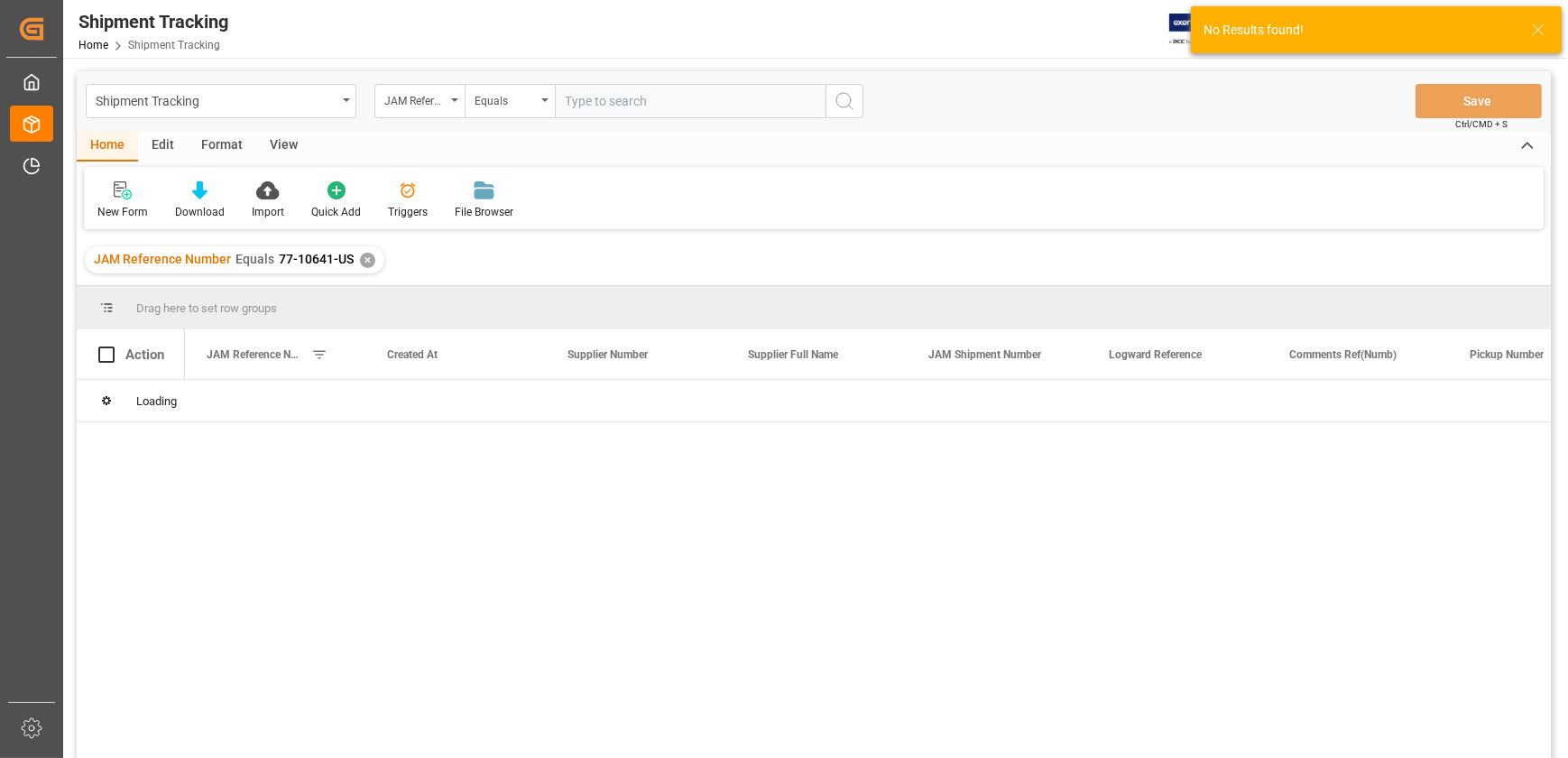
click at [361, 262] on div "✕" at bounding box center [367, 260] width 15 height 15
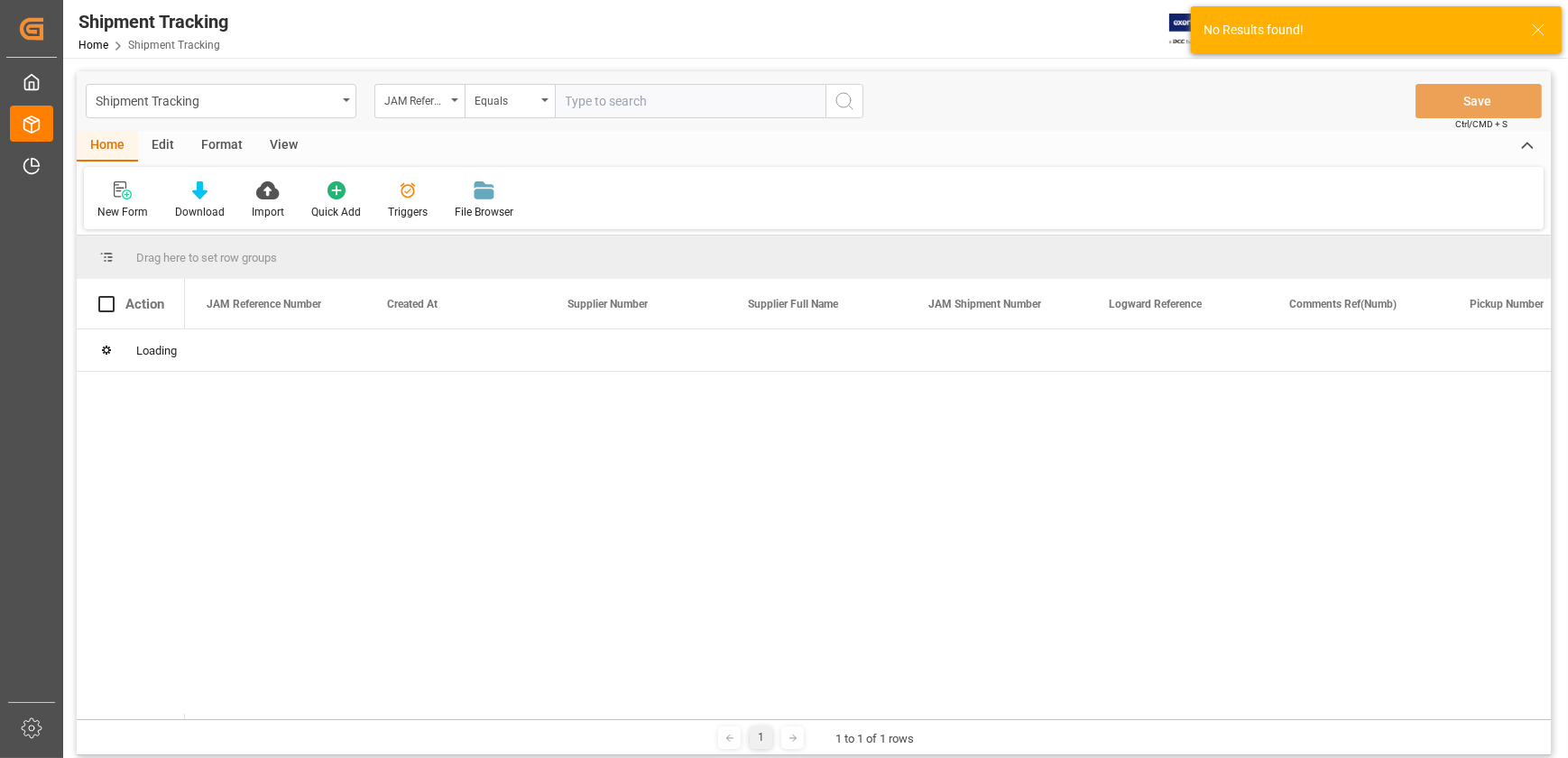
click at [622, 106] on input "text" at bounding box center [690, 101] width 271 height 35
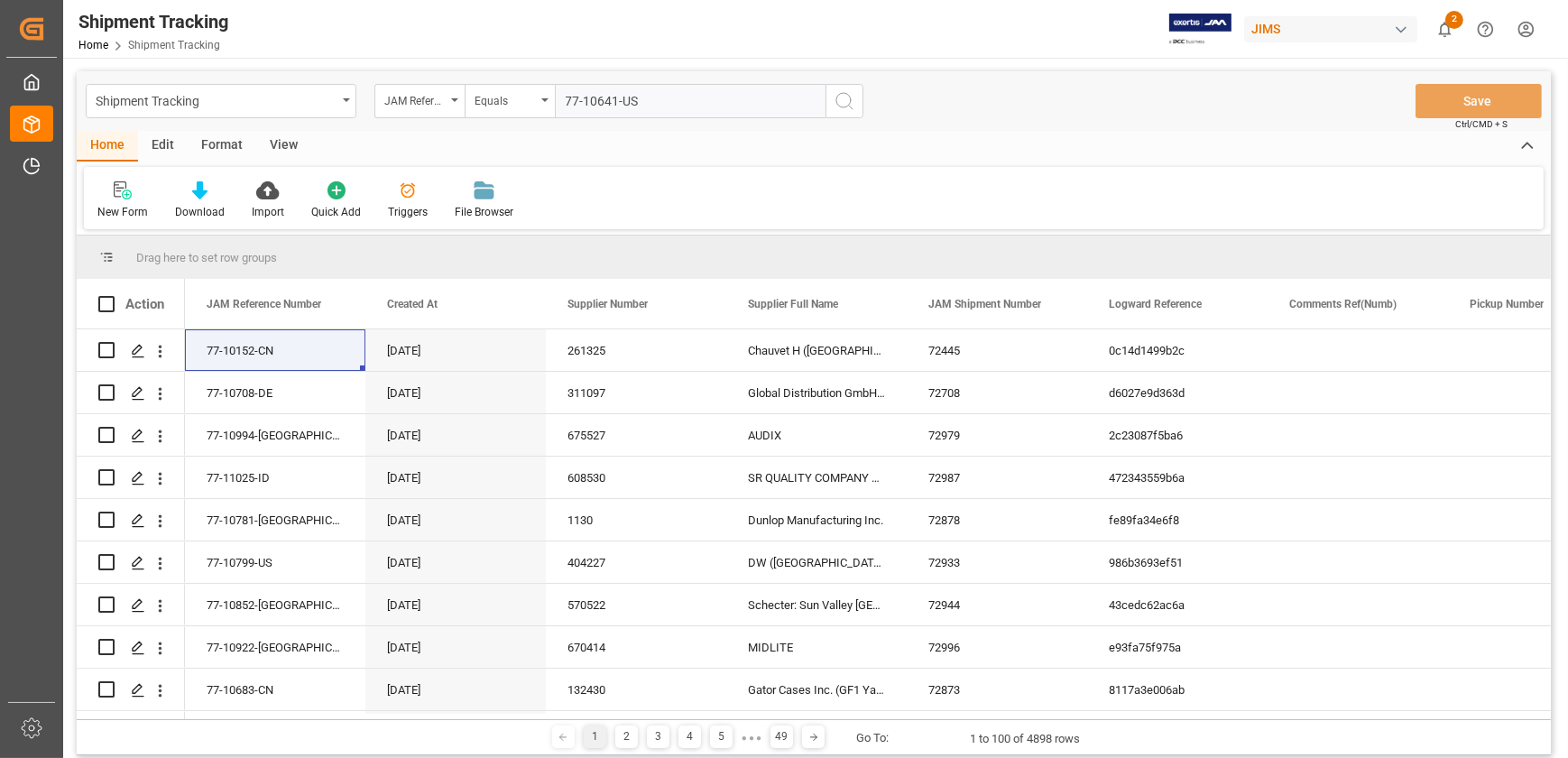
type input "77-10641-US"
click at [849, 101] on icon "search button" at bounding box center [845, 101] width 22 height 22
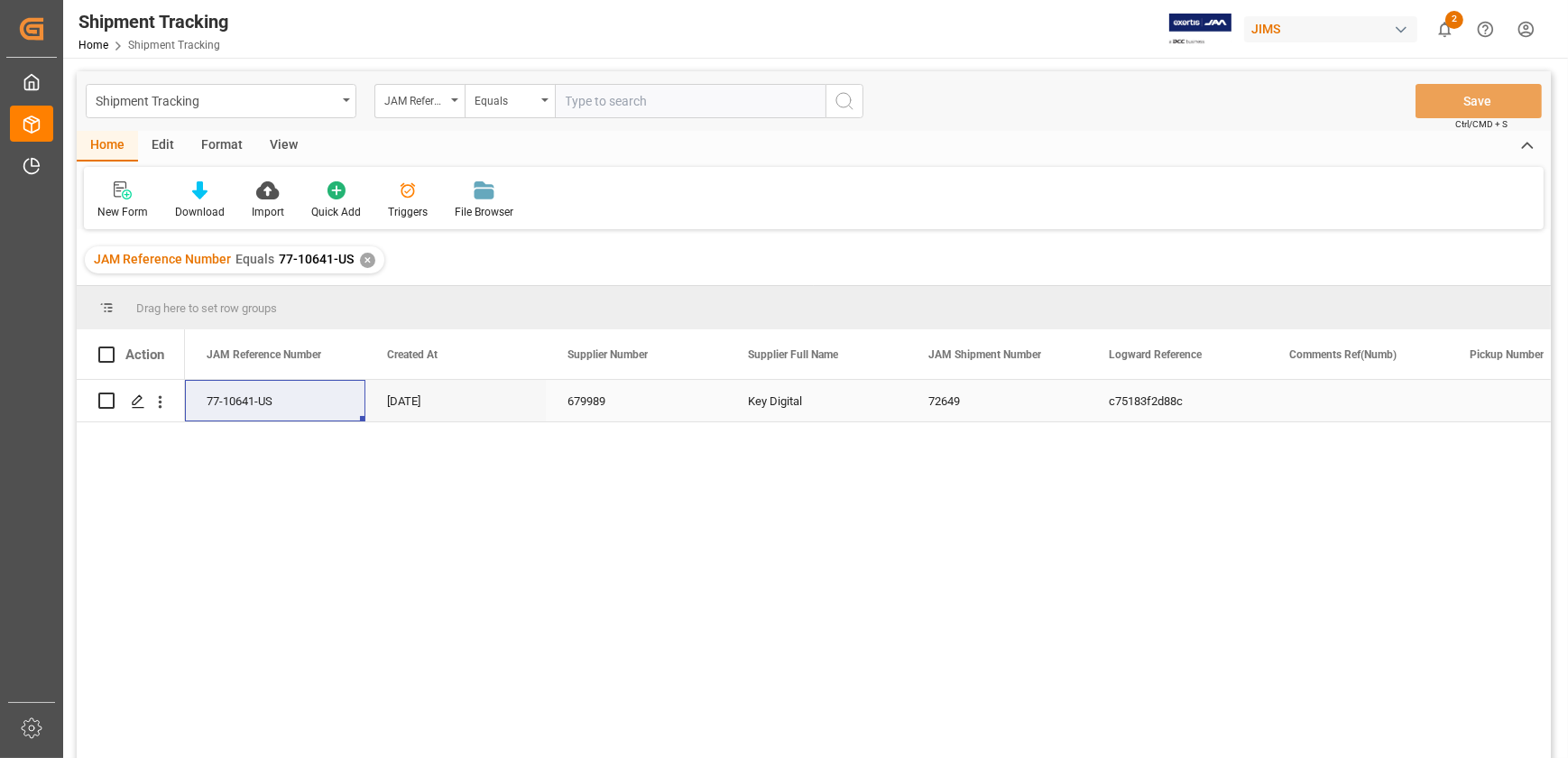
click at [276, 402] on div "77-10641-US" at bounding box center [275, 401] width 180 height 42
click at [948, 510] on div "77-10641-US [DATE] 679989 Key Digital 72649 c75183f2d88c Received Complete" at bounding box center [868, 575] width 1366 height 390
click at [781, 395] on div "Key Digital" at bounding box center [817, 401] width 180 height 42
click at [275, 400] on div "77-10641-US" at bounding box center [275, 401] width 180 height 42
click at [363, 255] on div "✕" at bounding box center [367, 260] width 15 height 15
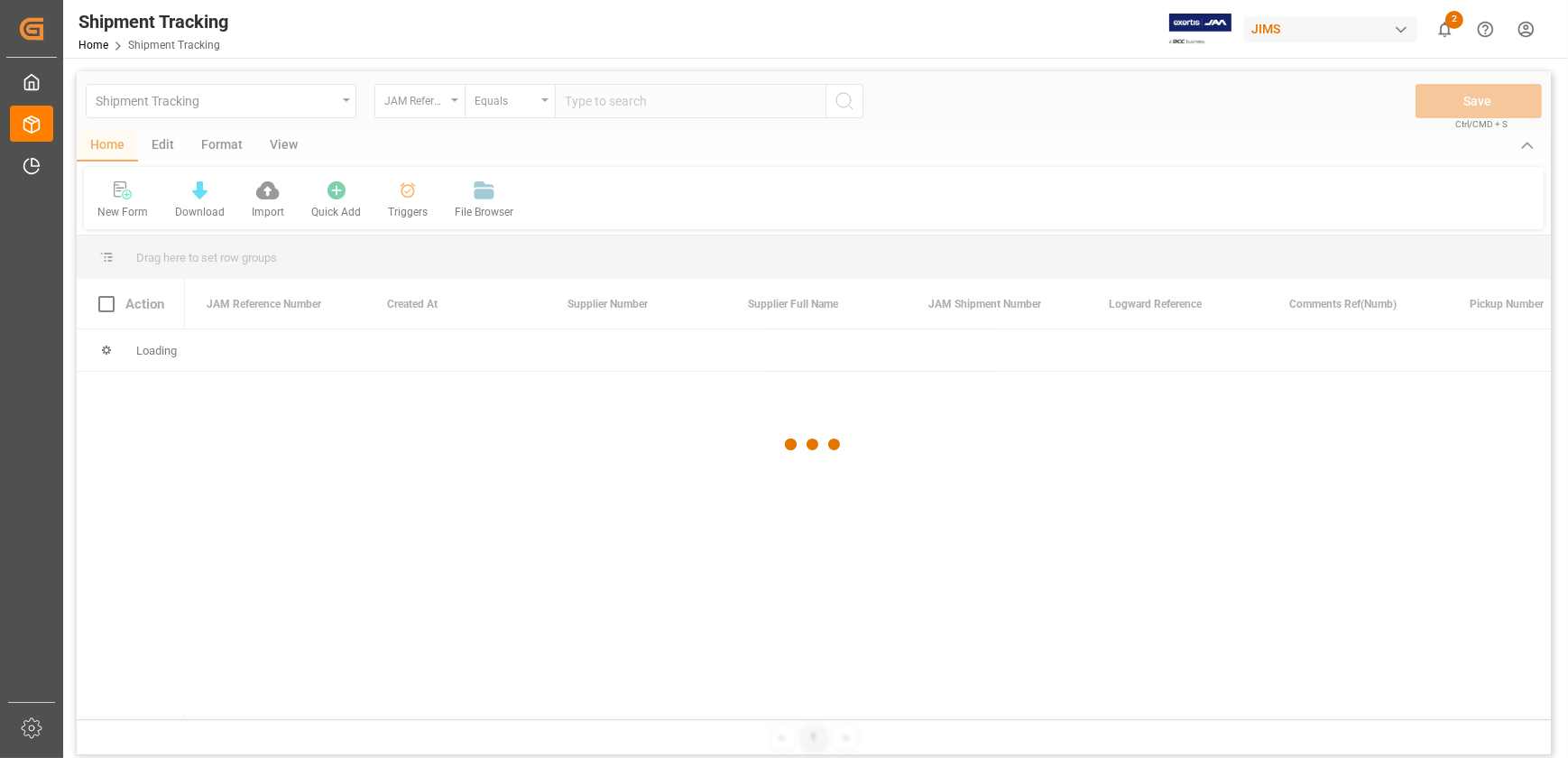
click at [598, 107] on div at bounding box center [813, 444] width 1474 height 747
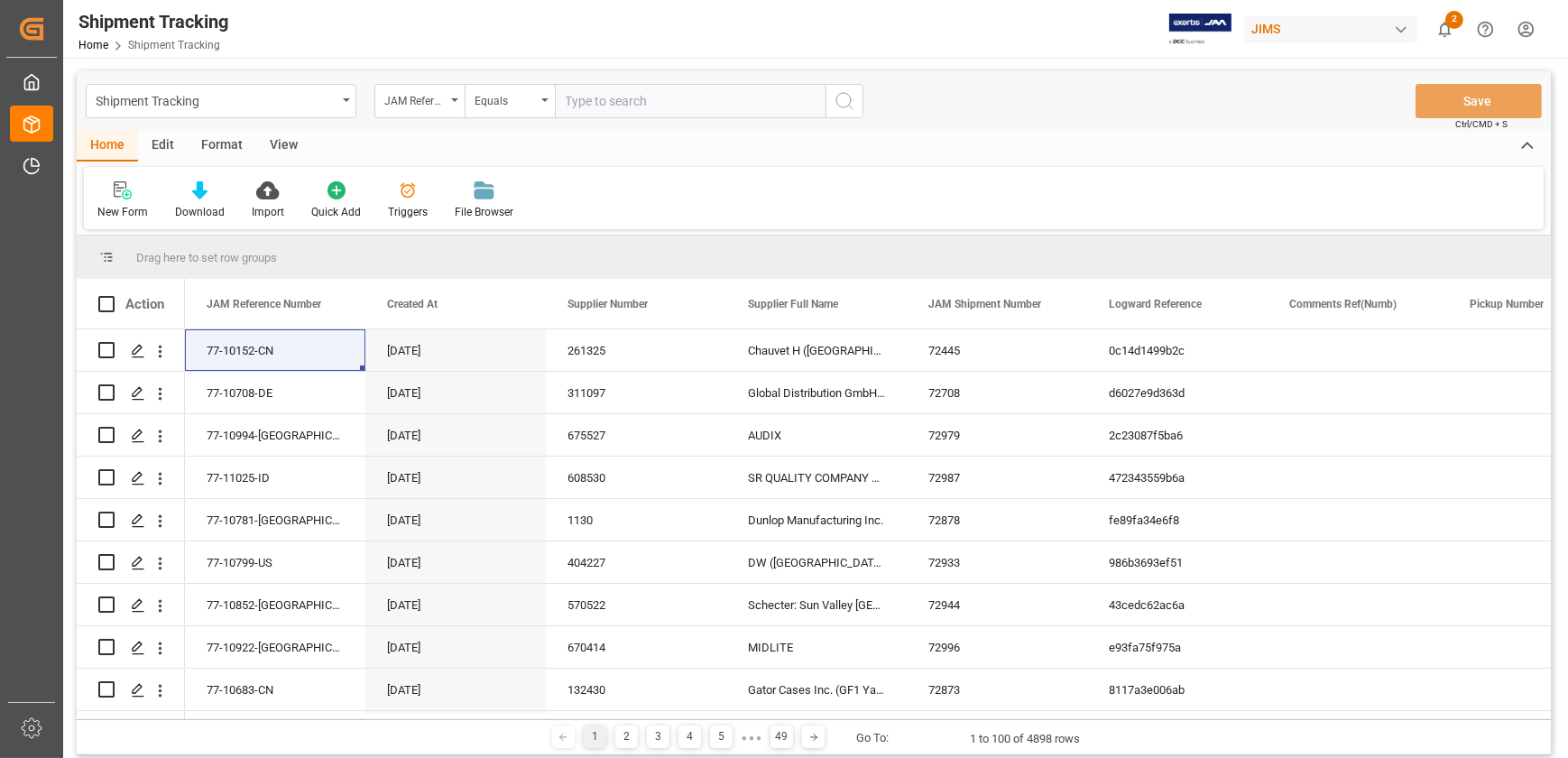
click at [601, 105] on input "text" at bounding box center [690, 101] width 271 height 35
type input "77-8440-[GEOGRAPHIC_DATA]"
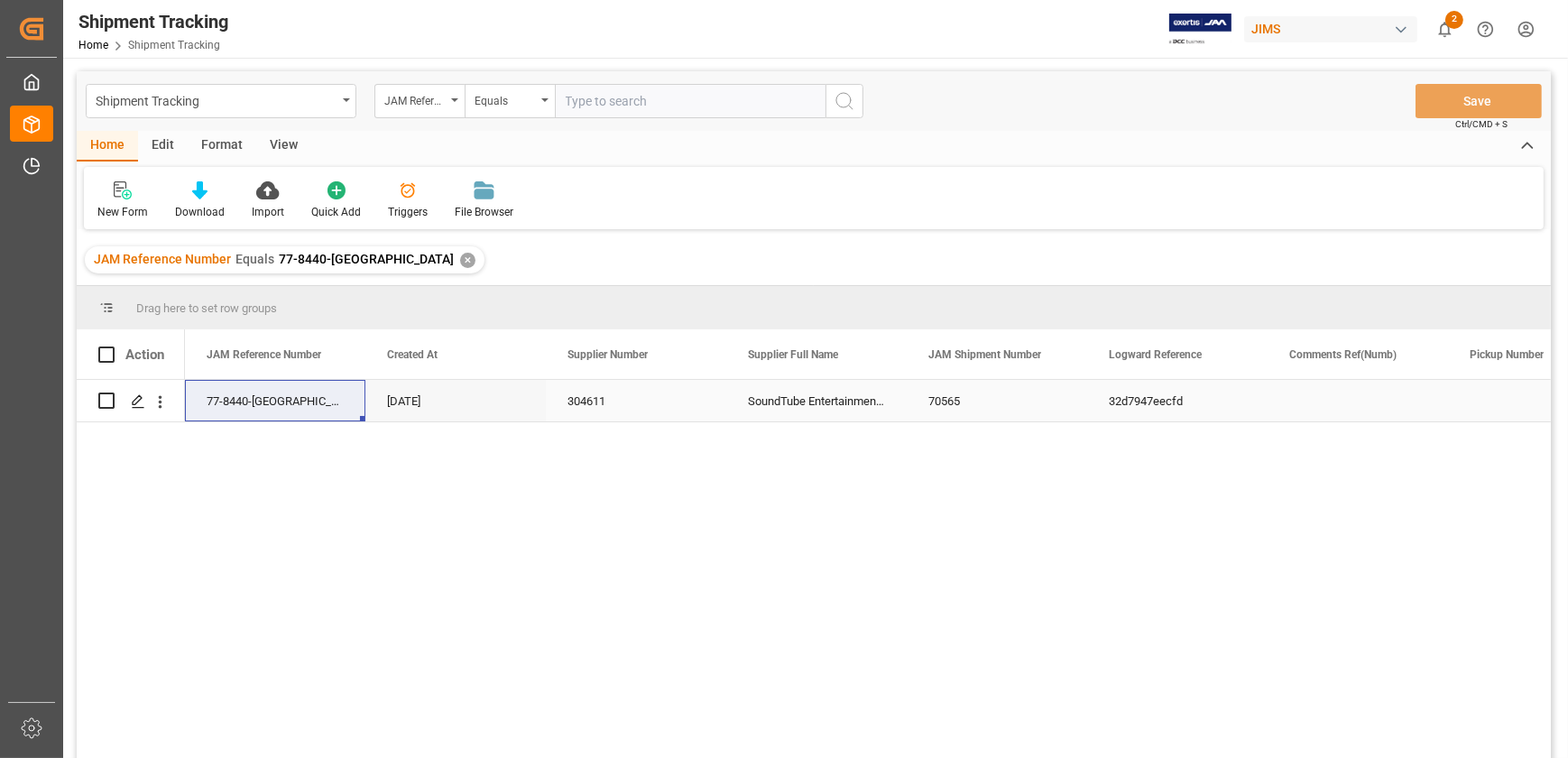
click at [769, 398] on div "SoundTube Entertainment Inc." at bounding box center [817, 401] width 180 height 42
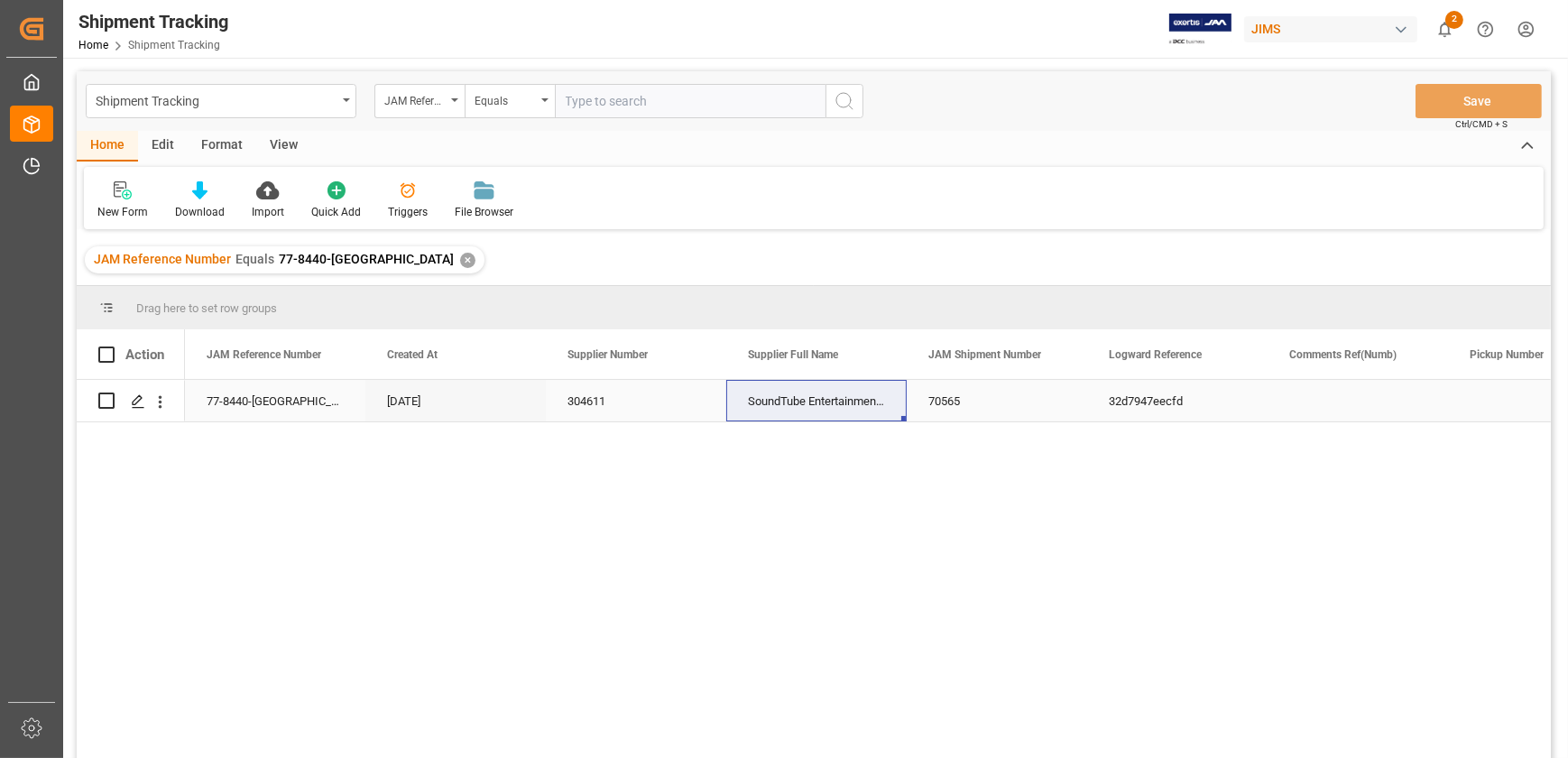
click at [267, 401] on div "77-8440-[GEOGRAPHIC_DATA]" at bounding box center [275, 401] width 180 height 42
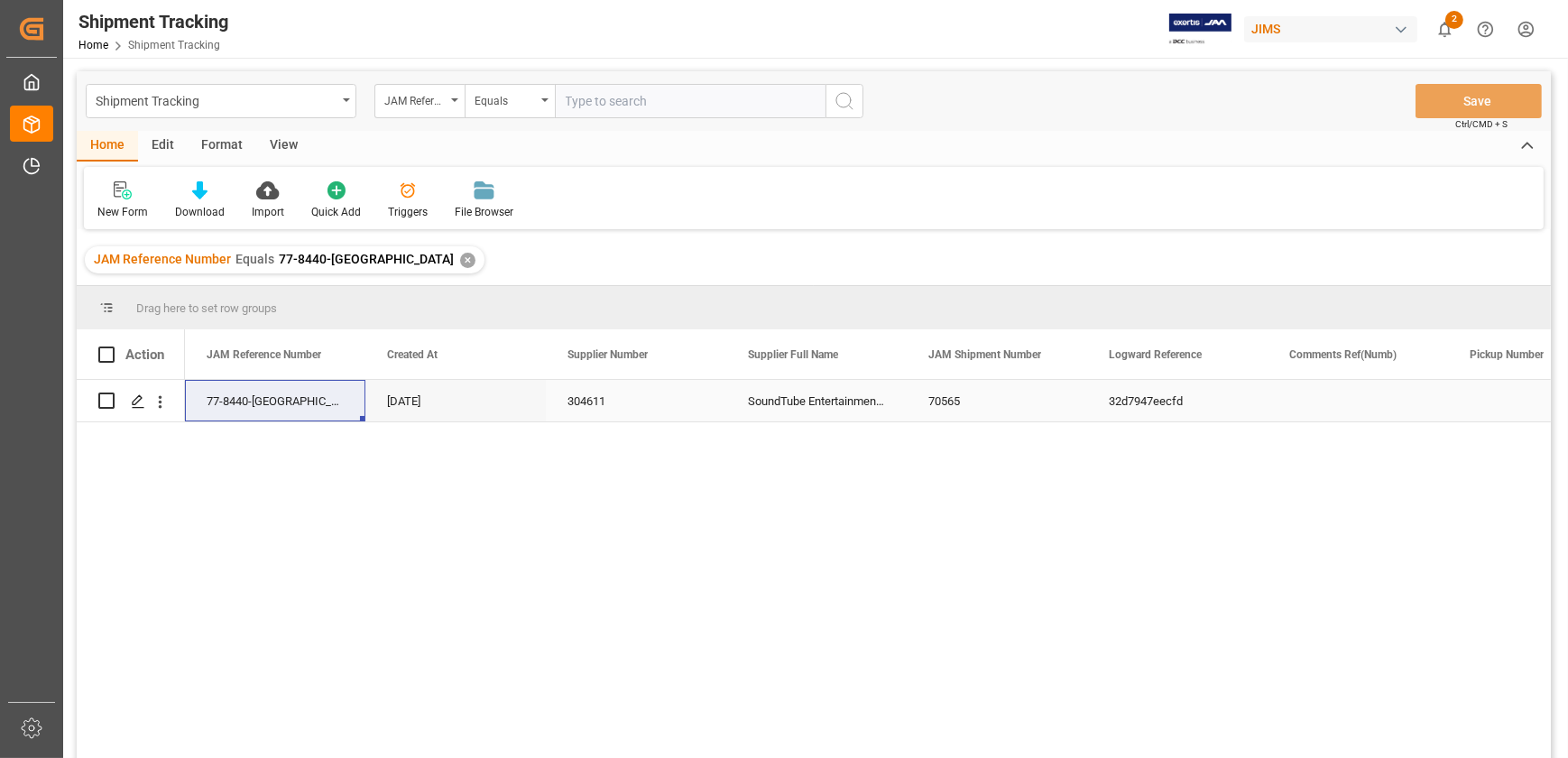
click at [276, 405] on div "77-8440-[GEOGRAPHIC_DATA]" at bounding box center [275, 401] width 180 height 42
click at [291, 392] on div "77-8440-[GEOGRAPHIC_DATA]" at bounding box center [275, 401] width 180 height 42
click at [836, 402] on div "SoundTube Entertainment Inc." at bounding box center [817, 401] width 180 height 42
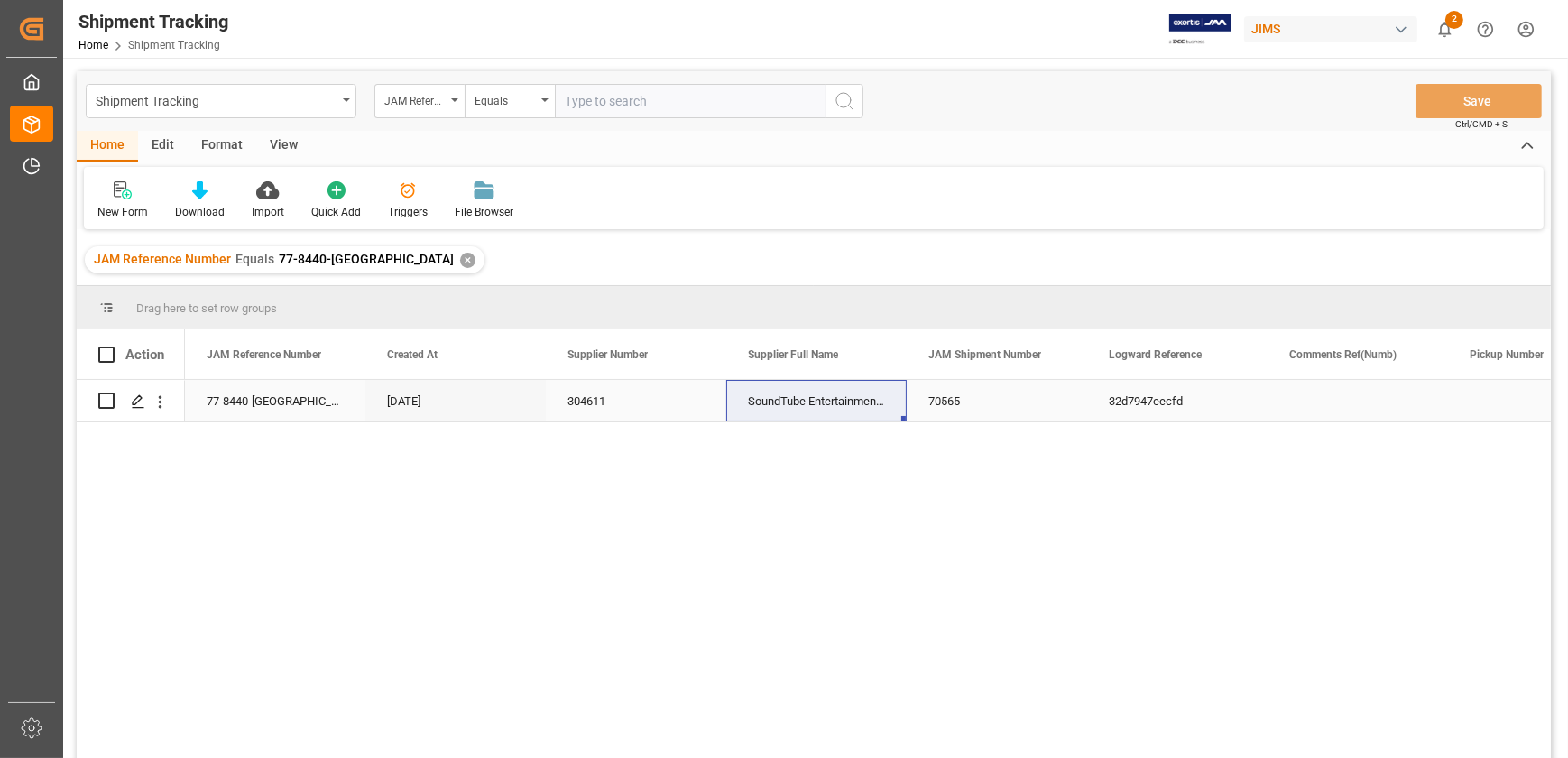
click at [241, 414] on div "77-8440-[GEOGRAPHIC_DATA]" at bounding box center [275, 401] width 180 height 42
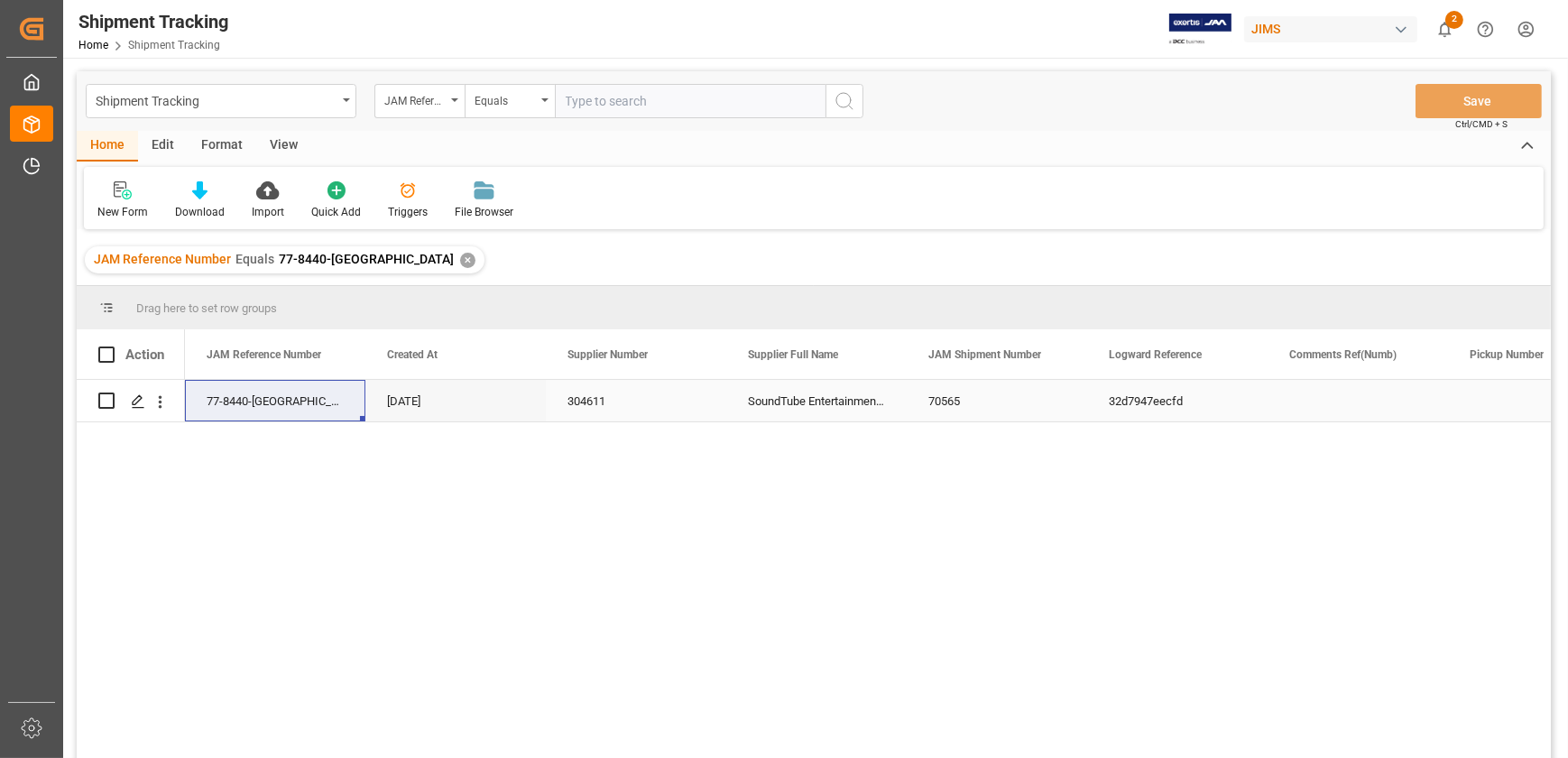
click at [948, 408] on div "70565" at bounding box center [997, 401] width 180 height 42
